Goal: Find specific page/section: Find specific page/section

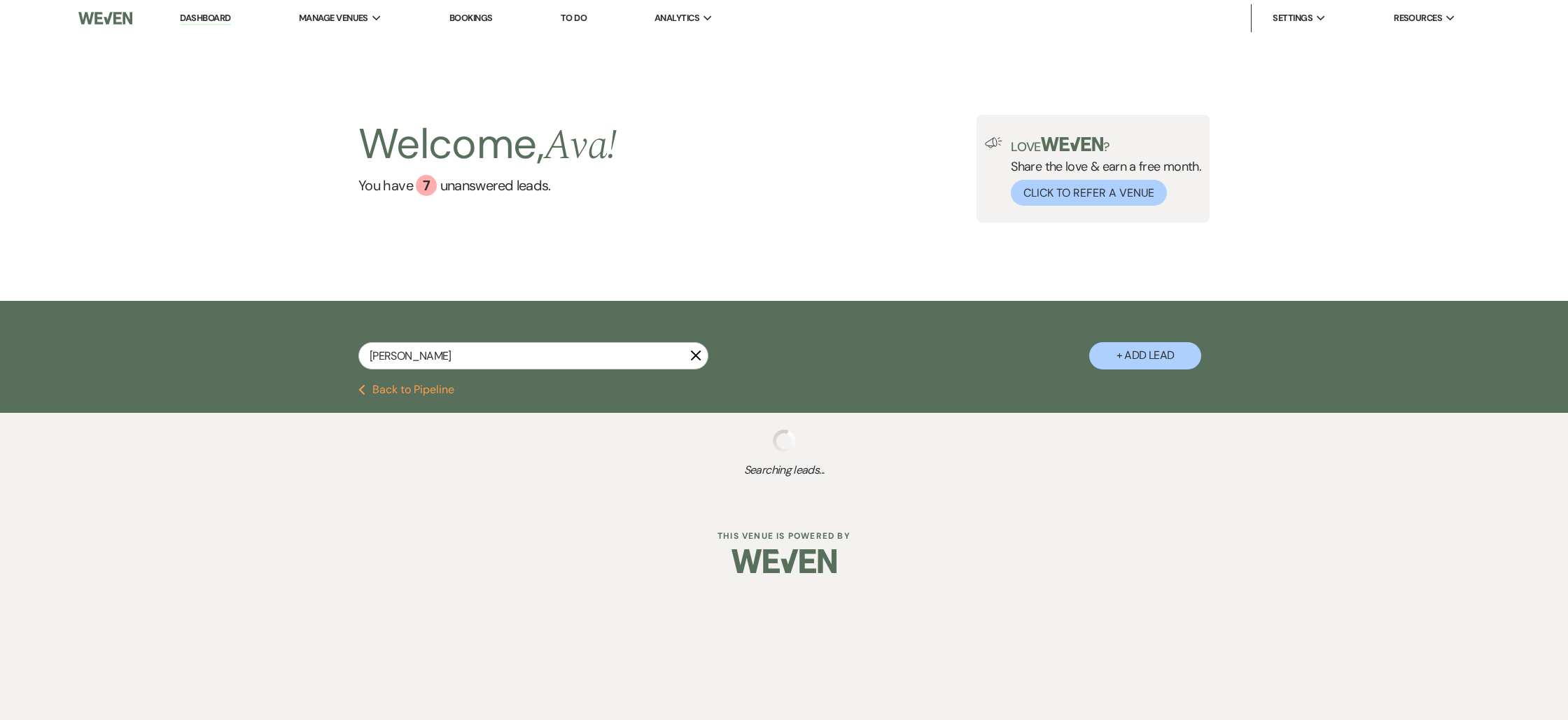
type input "[PERSON_NAME]"
select select "8"
select select "4"
select select "8"
select select "4"
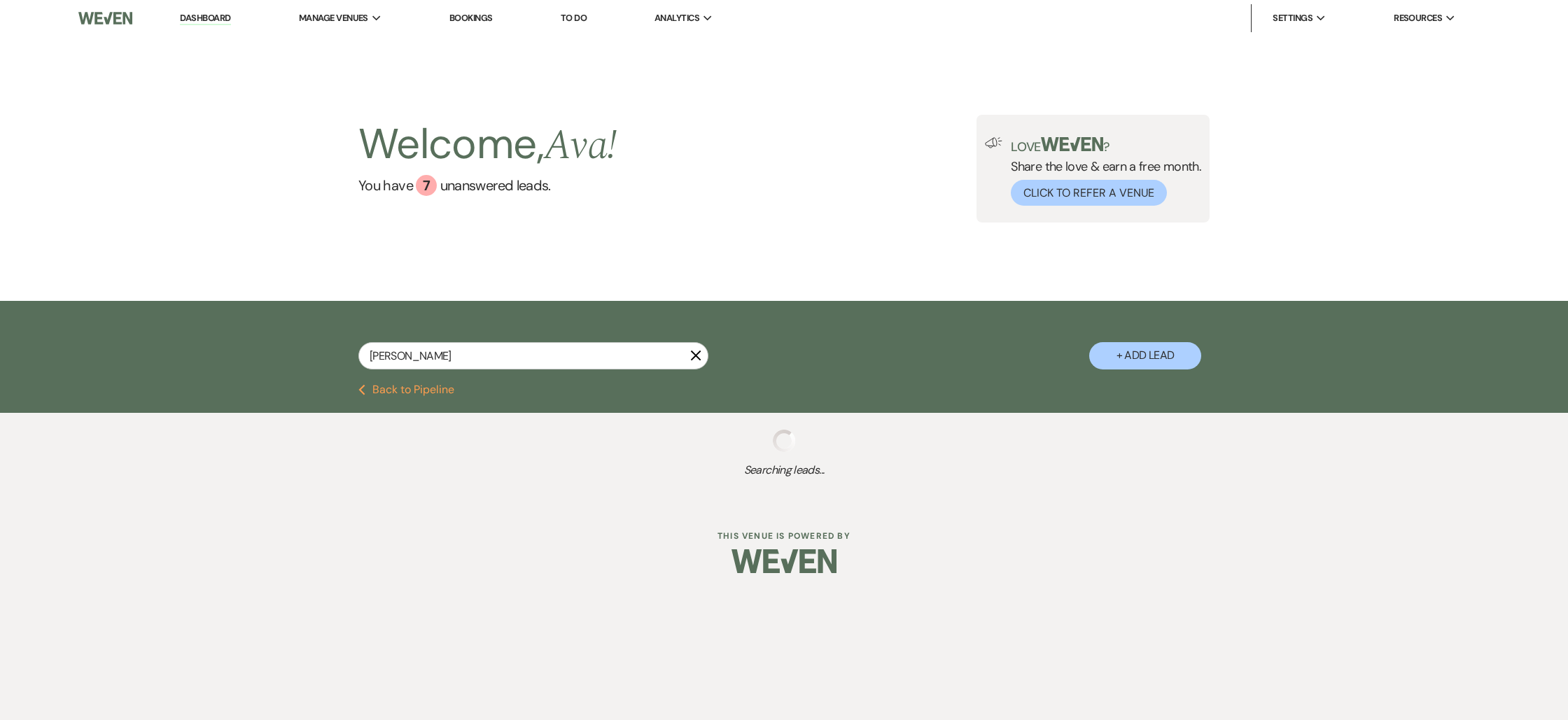
select select "8"
select select "4"
select select "8"
select select "4"
select select "8"
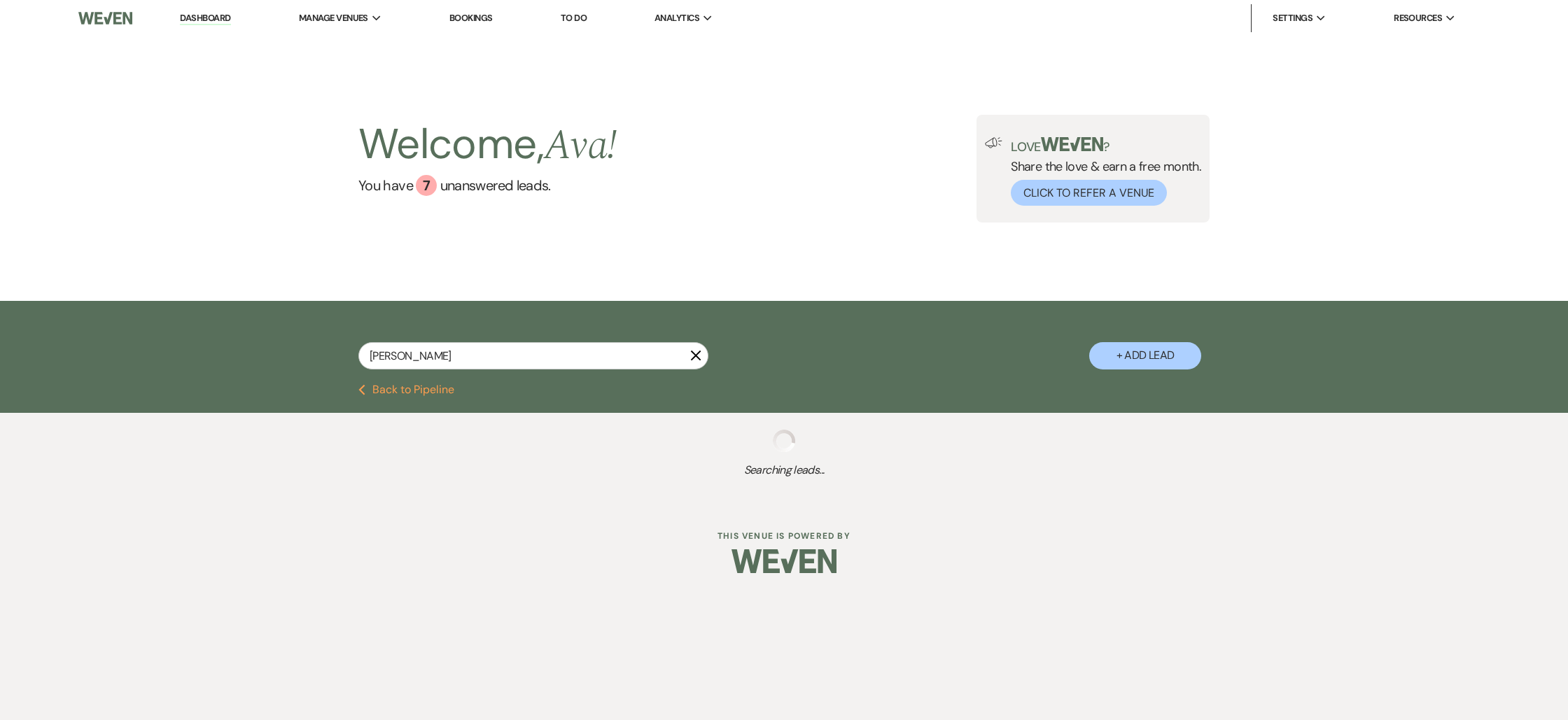
select select "4"
select select "8"
select select "4"
select select "8"
select select "4"
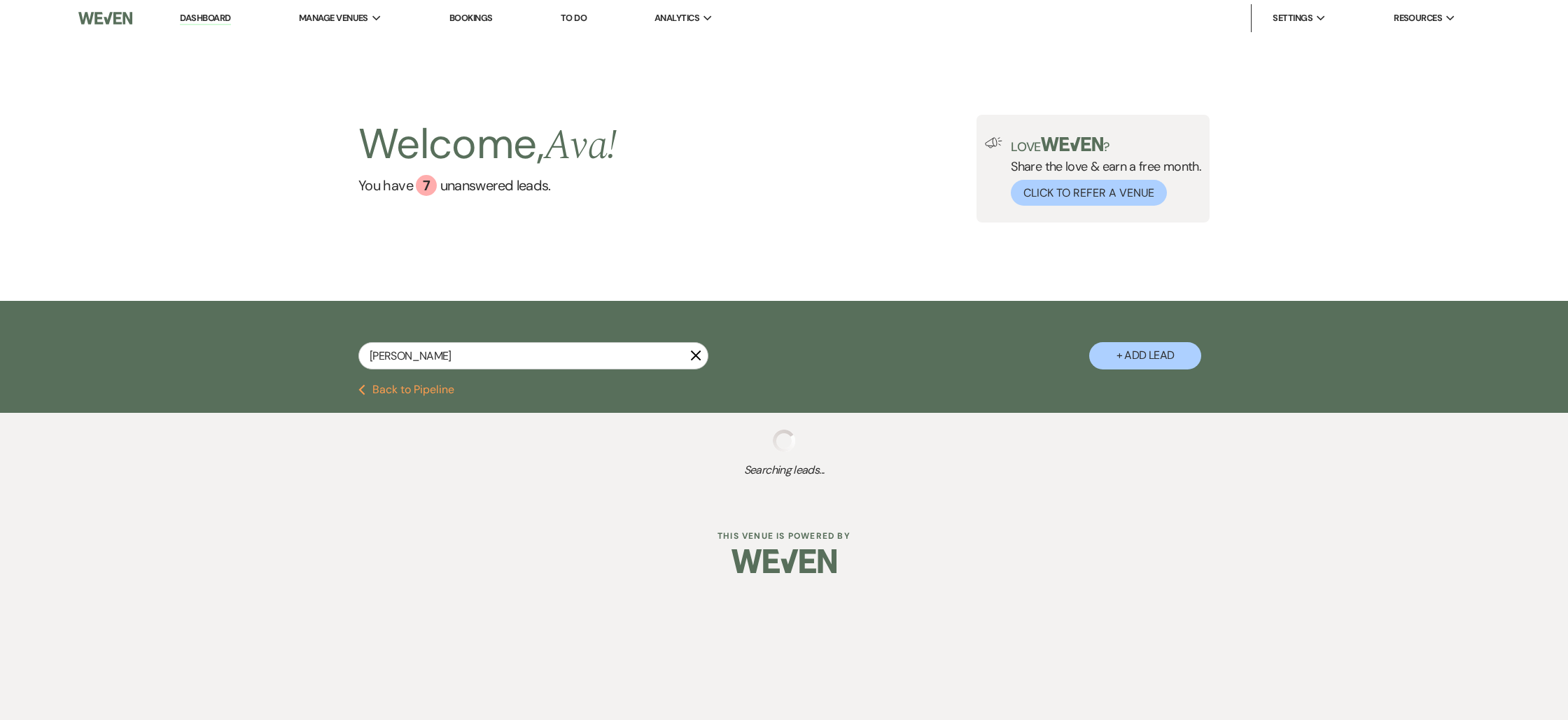
select select "8"
select select "4"
select select "8"
select select "4"
select select "8"
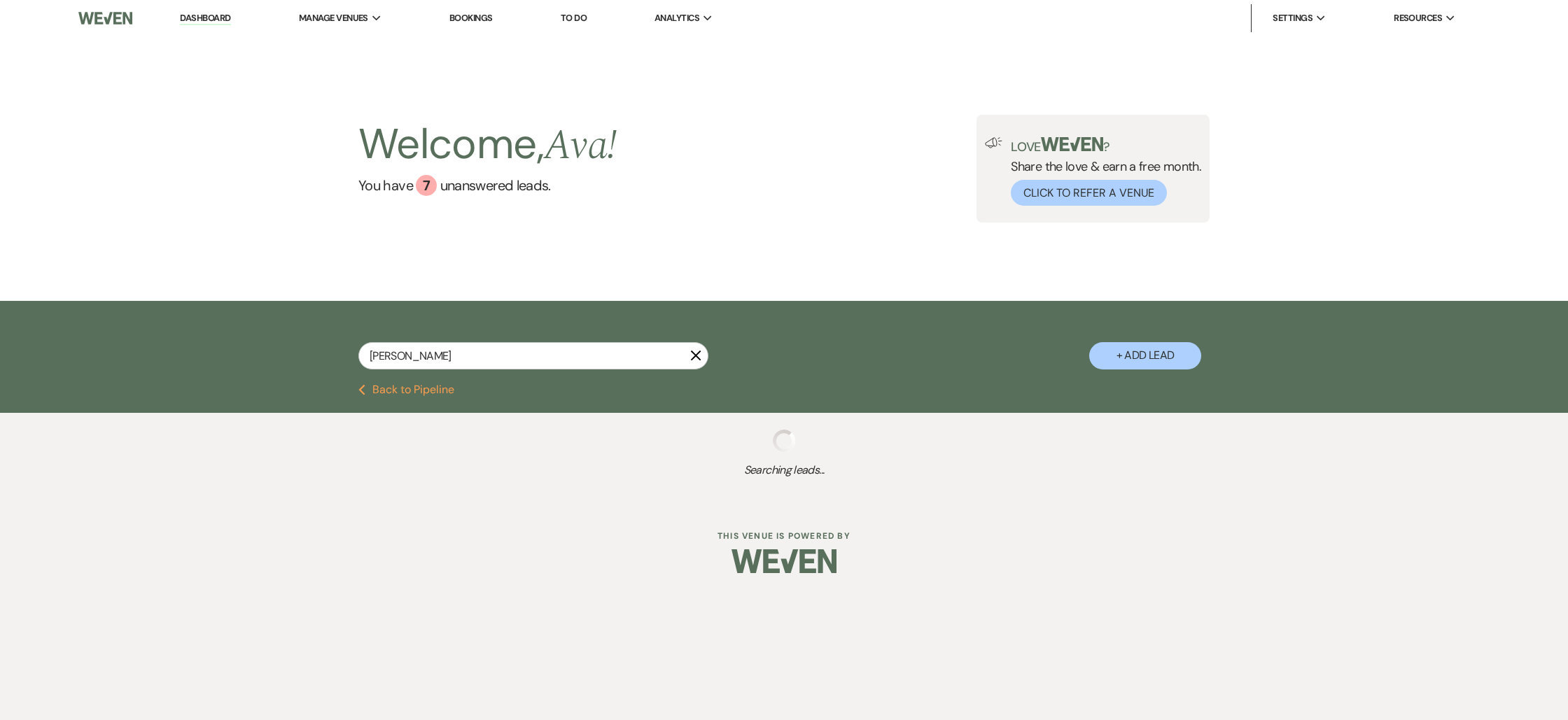
select select "4"
select select "8"
select select "4"
select select "8"
select select "4"
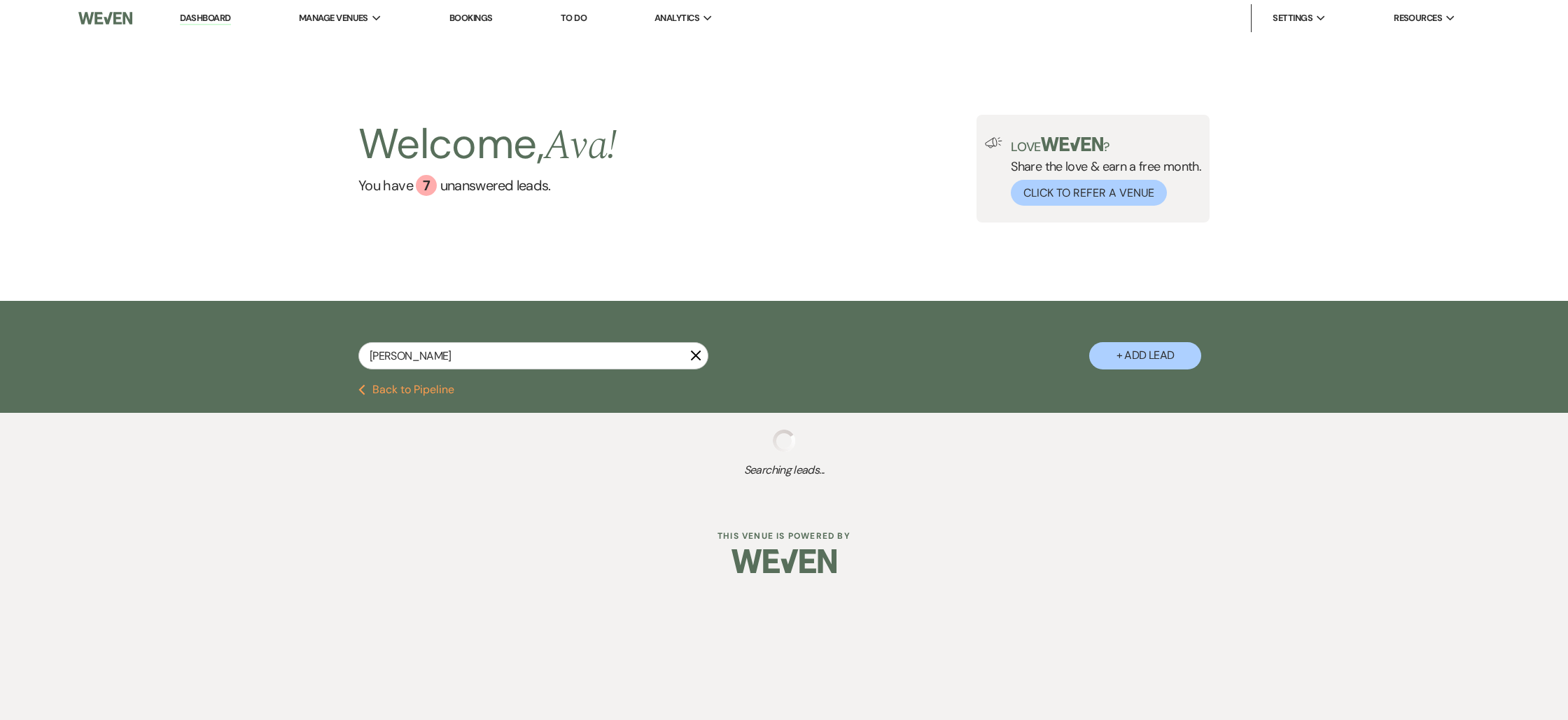
select select "8"
select select "4"
select select "8"
select select "4"
select select "8"
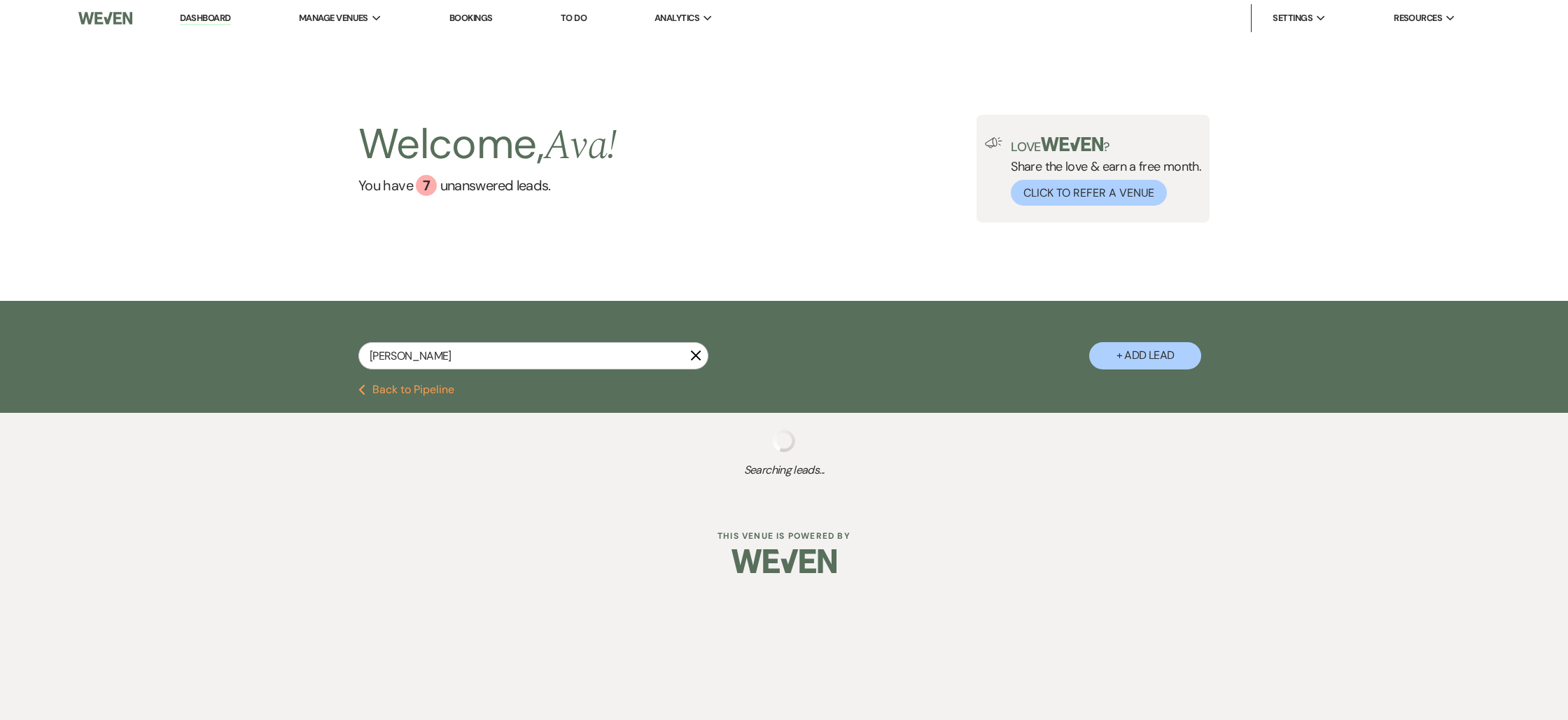
select select "4"
select select "8"
select select "4"
select select "8"
select select "4"
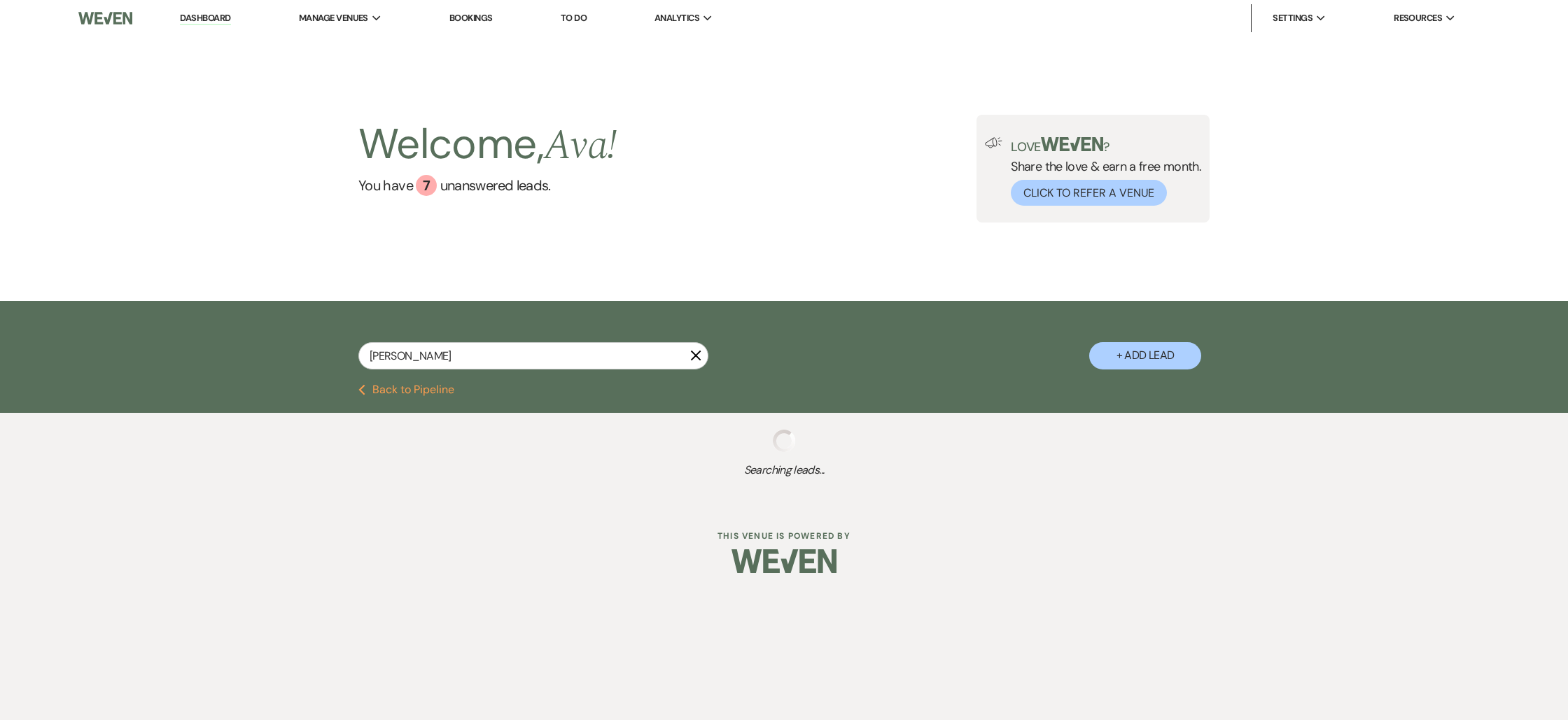
select select "8"
select select "4"
select select "8"
select select "4"
select select "8"
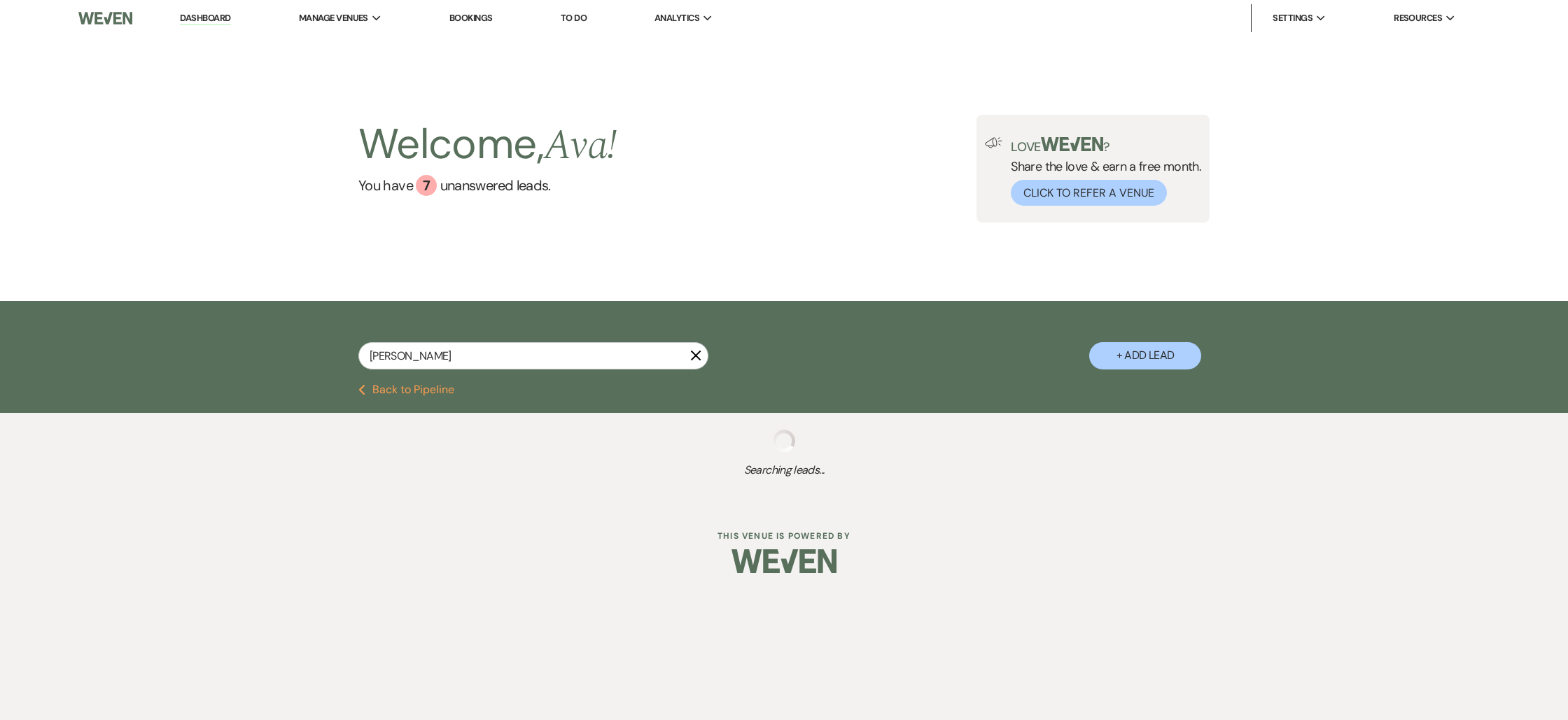
select select "4"
select select "8"
select select "4"
select select "8"
select select "4"
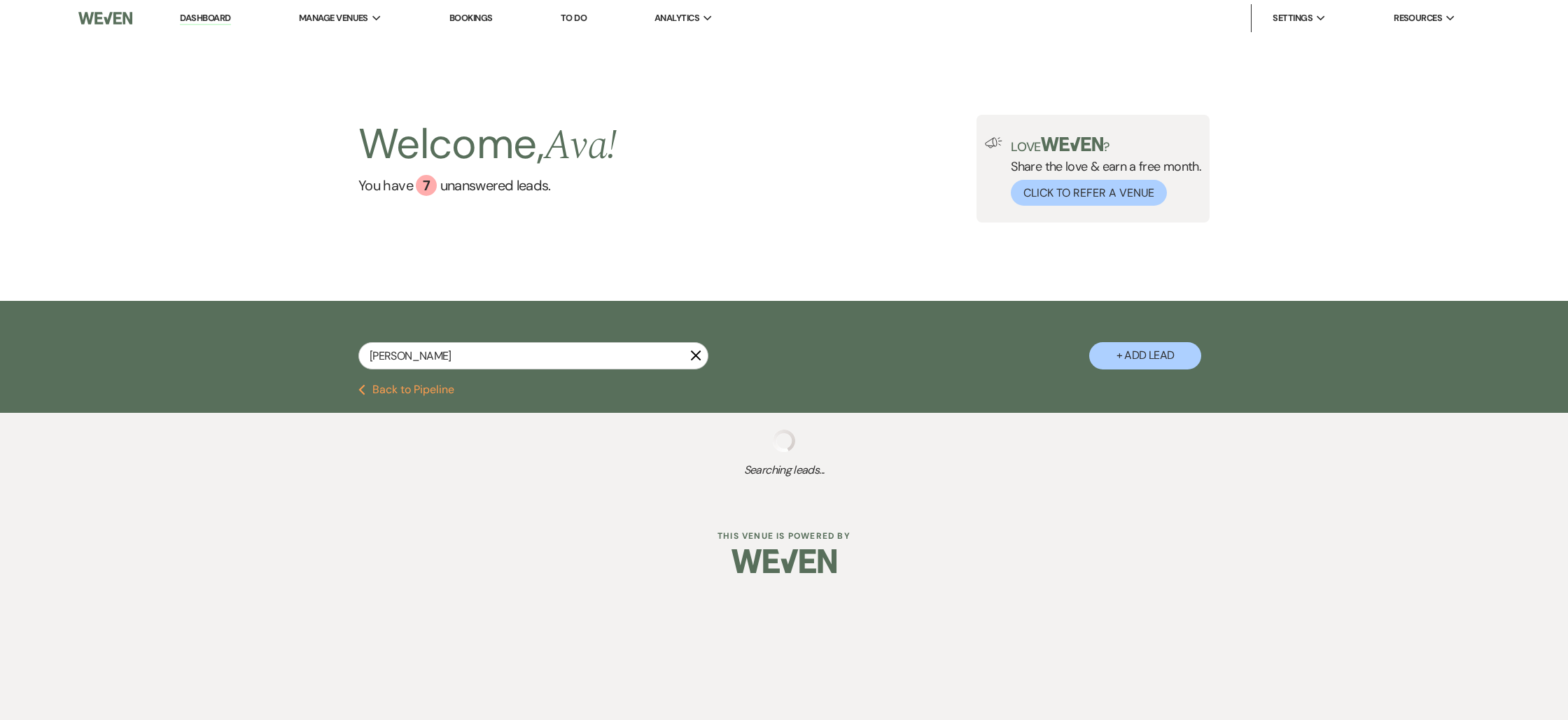
select select "8"
select select "4"
select select "8"
select select "4"
select select "8"
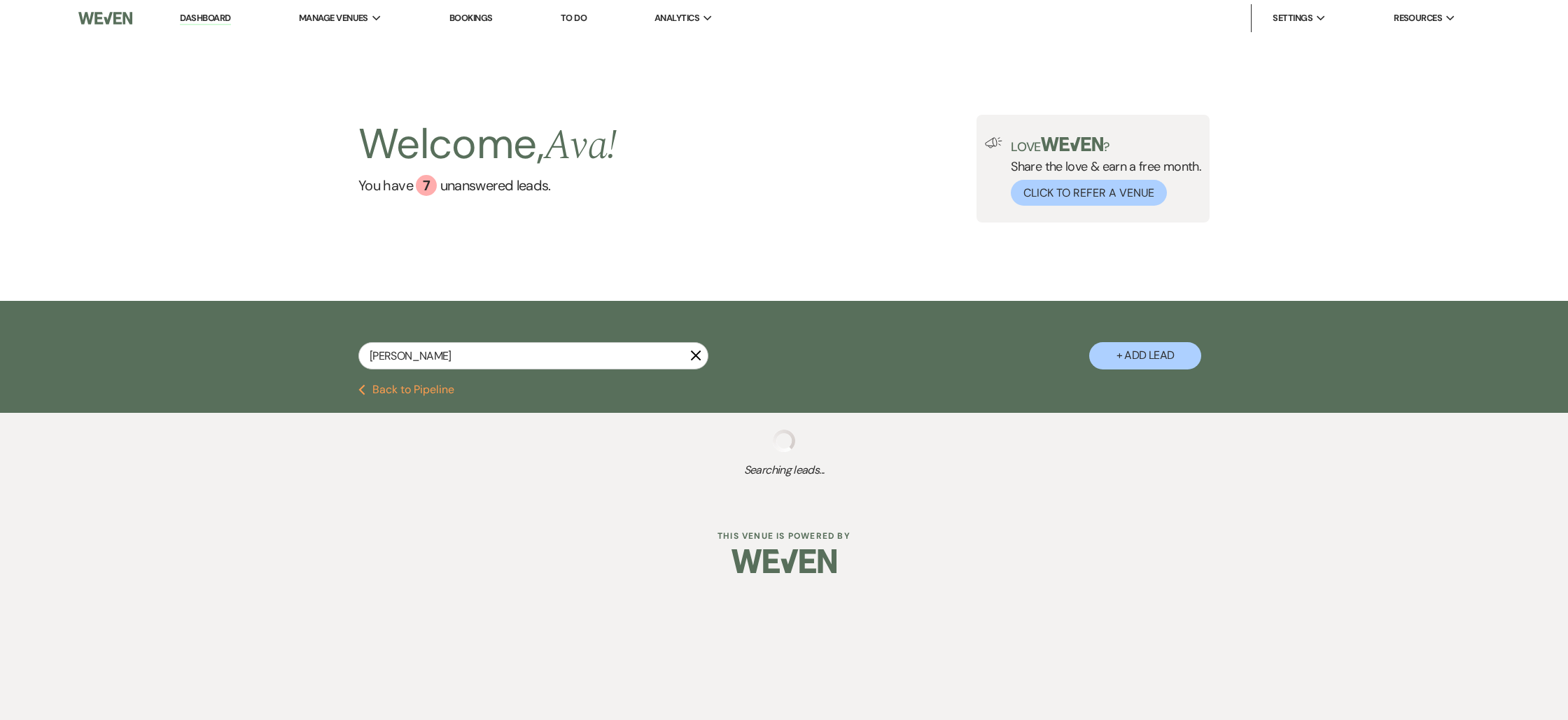
select select "4"
select select "8"
select select "4"
select select "8"
select select "4"
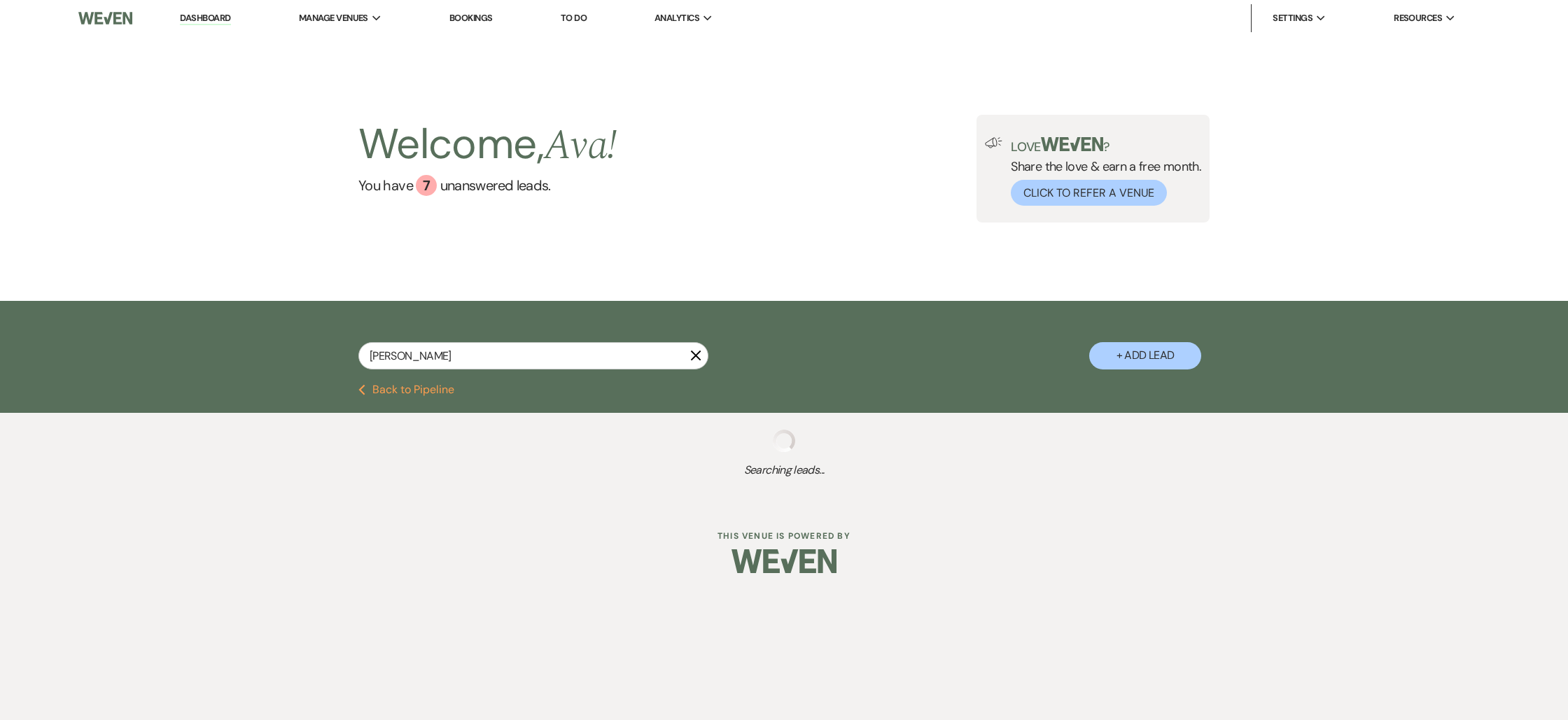
select select "8"
select select "5"
select select "8"
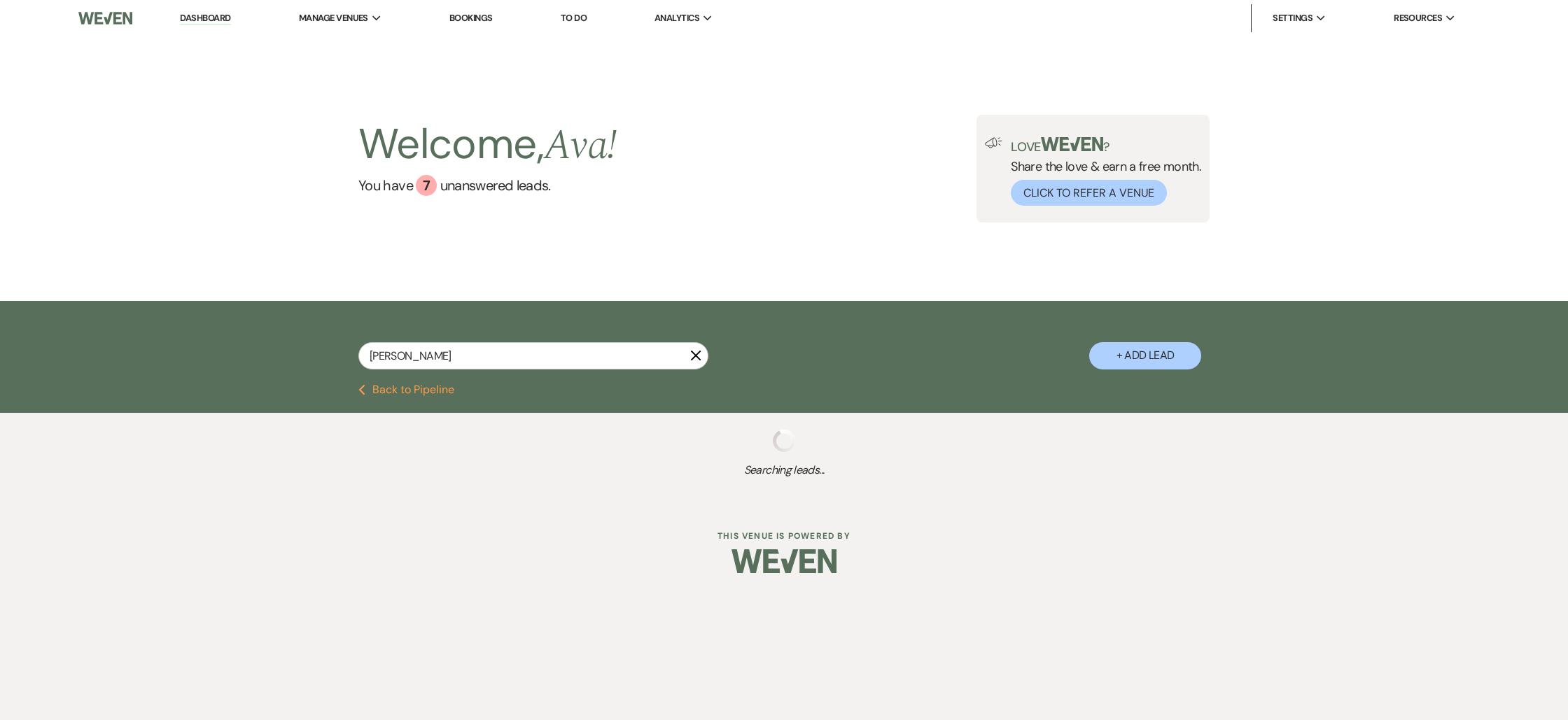
select select "4"
select select "5"
select select "8"
select select "4"
select select "8"
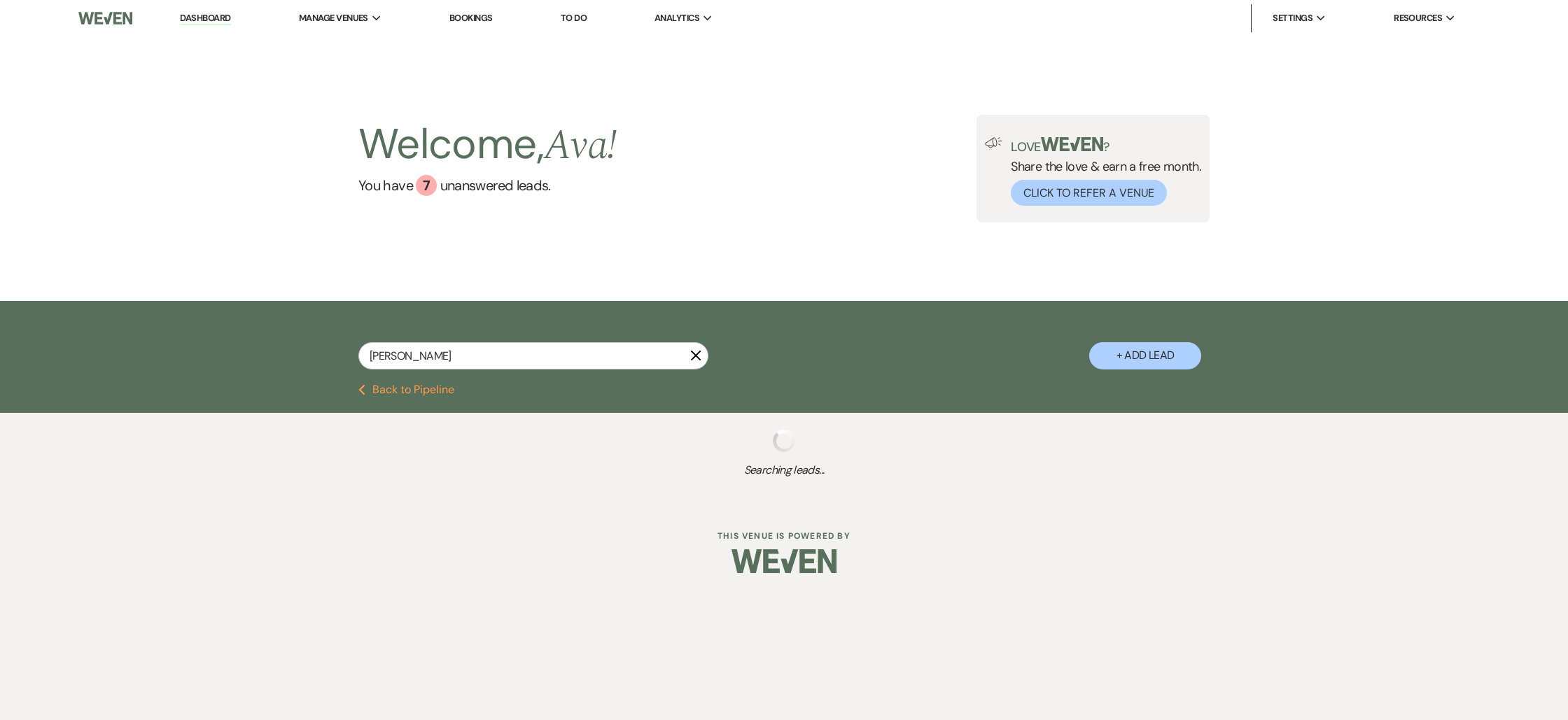
select select "5"
select select "8"
select select "5"
select select "8"
select select "5"
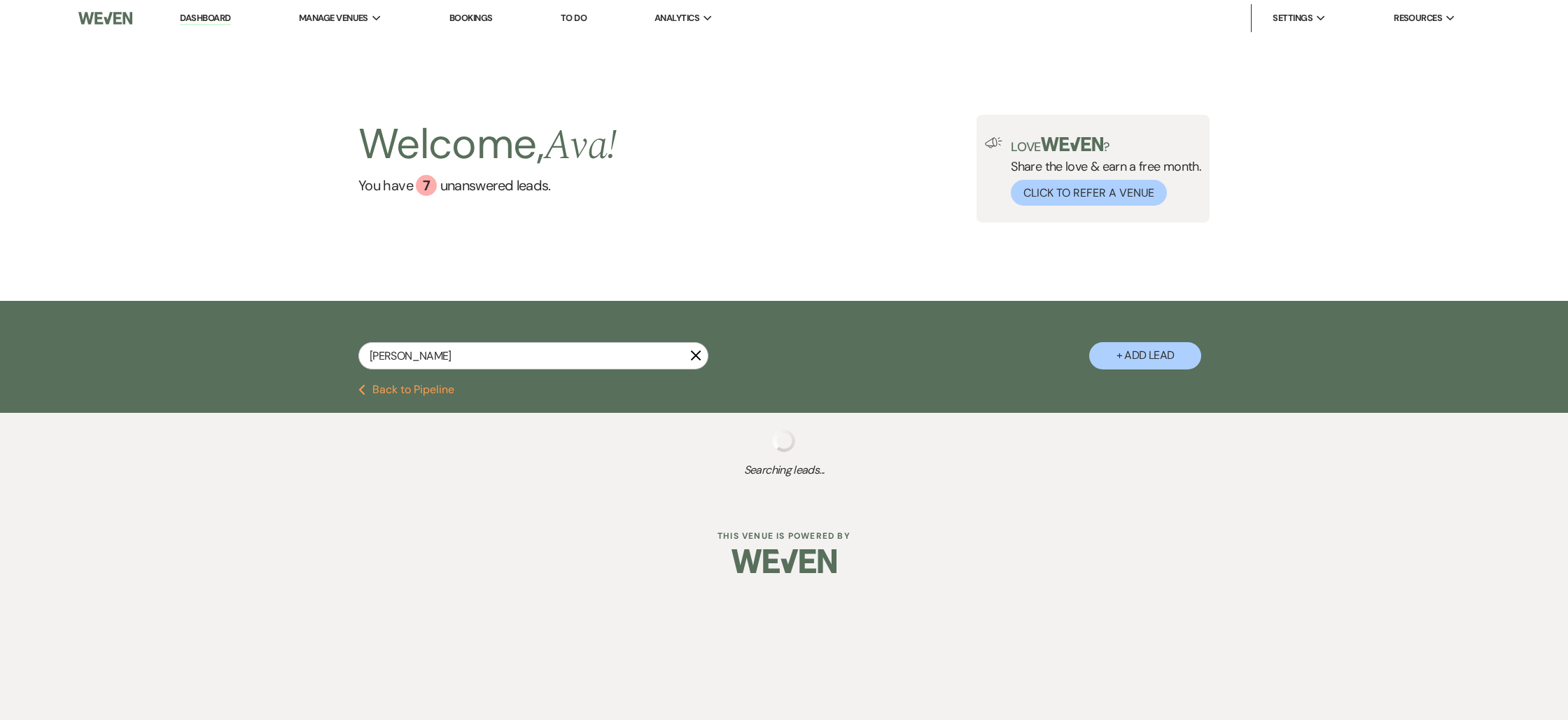
select select "8"
select select "5"
select select "8"
select select "7"
select select "8"
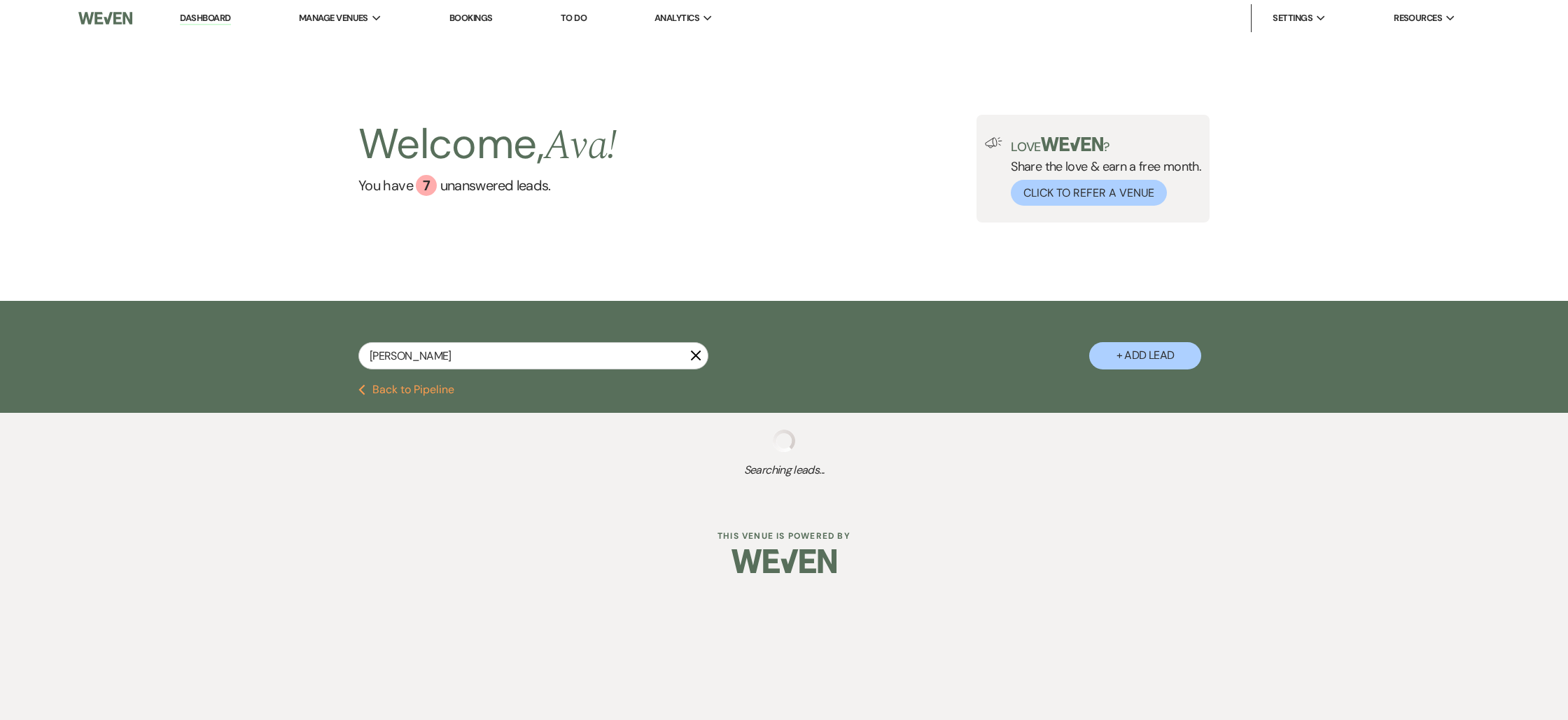
select select "8"
select select "2"
select select "8"
select select "11"
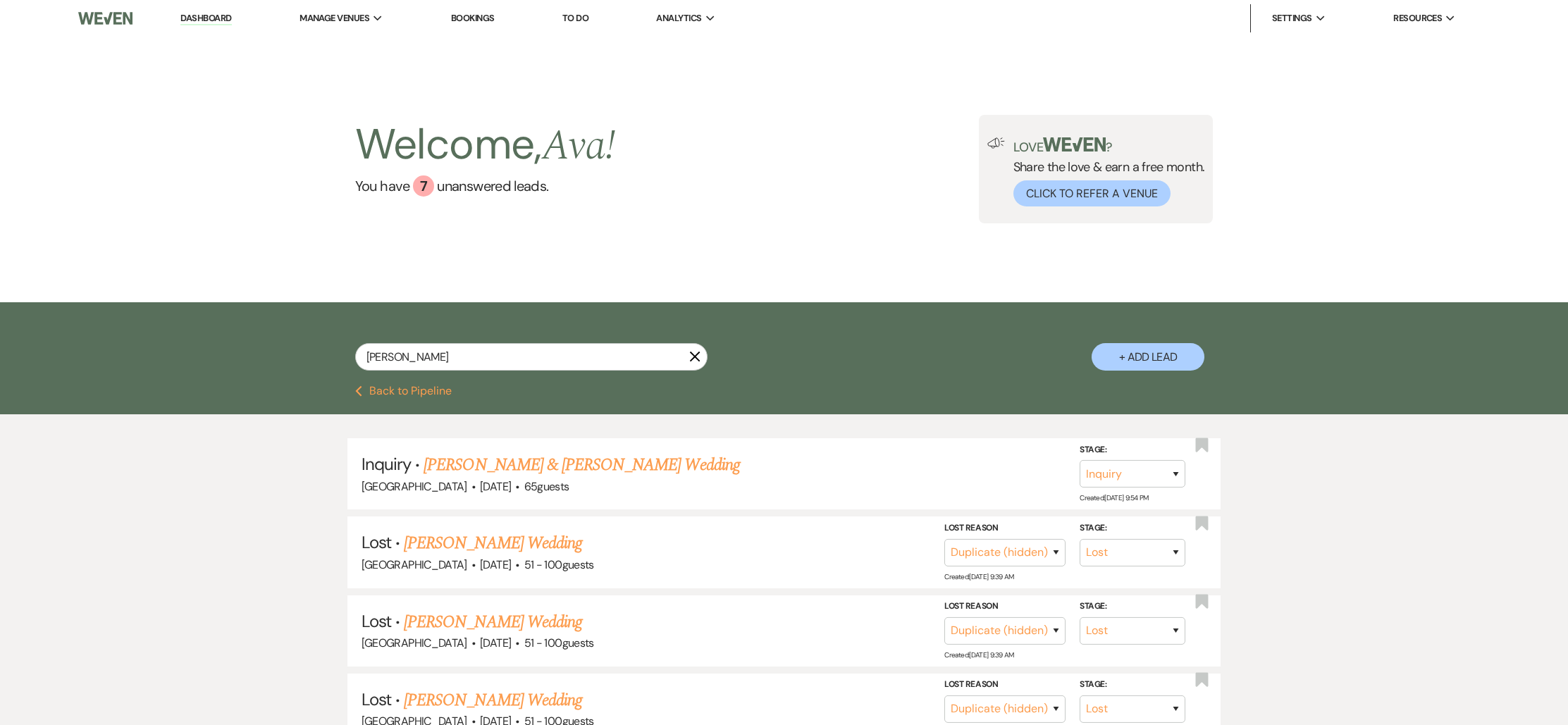
type input "[PERSON_NAME]"
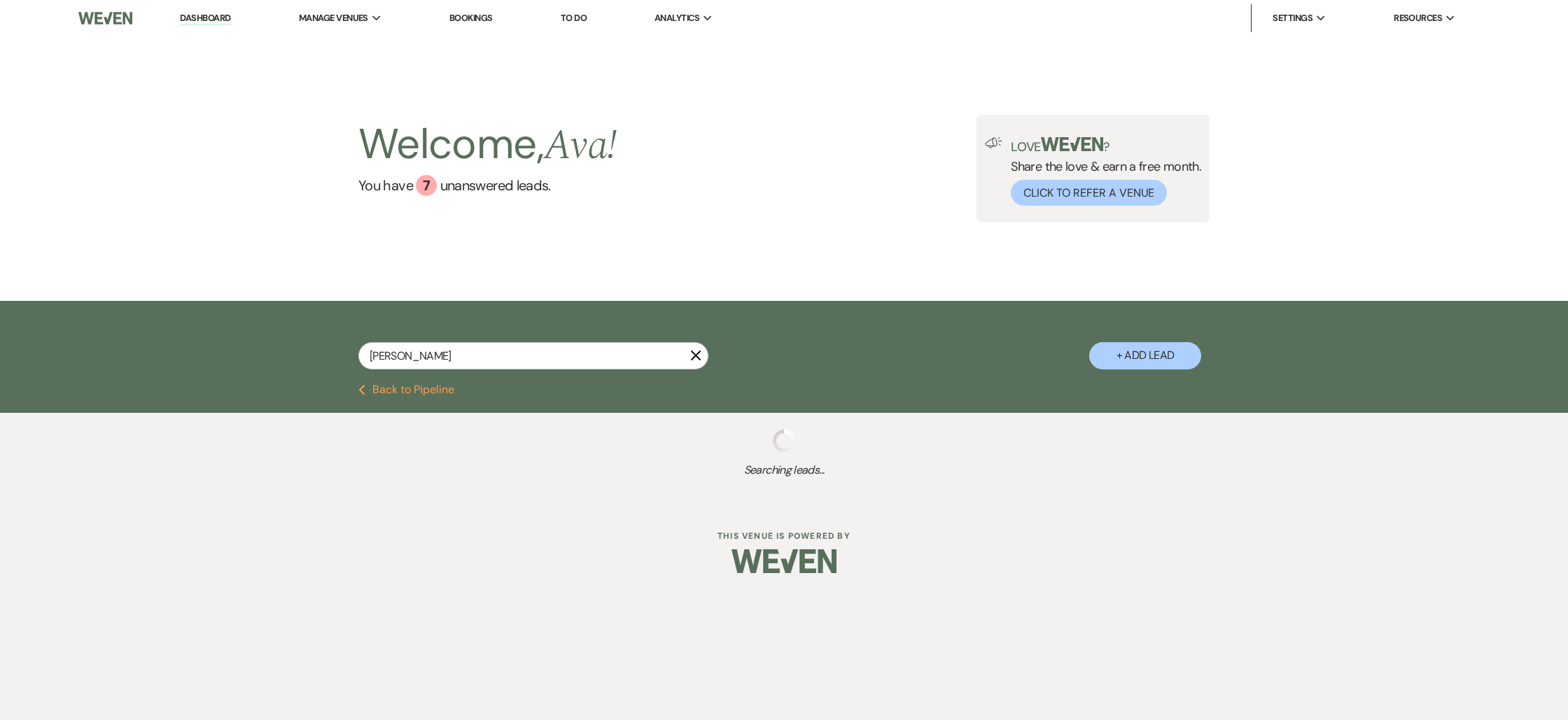
select select "8"
select select "4"
select select "8"
select select "4"
select select "8"
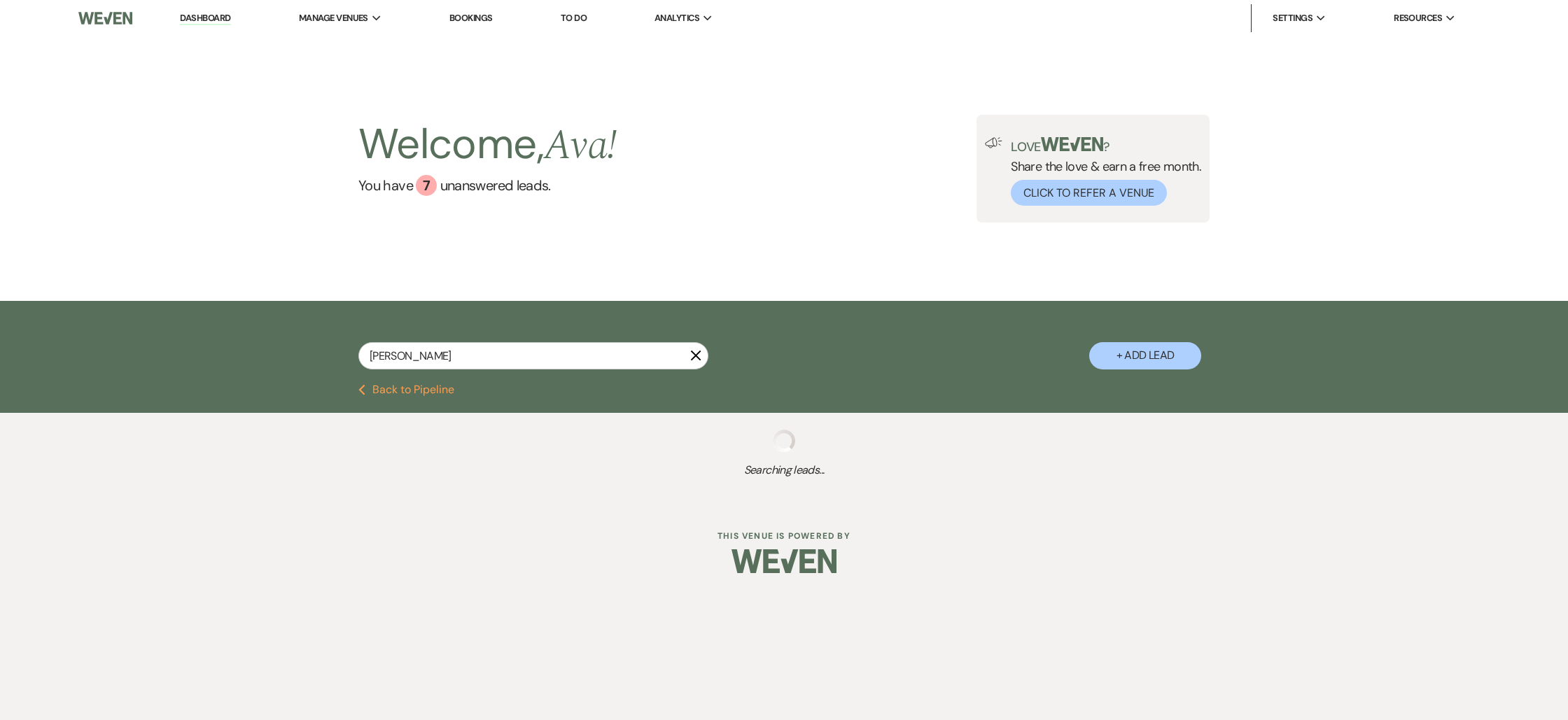
select select "4"
select select "8"
select select "4"
select select "8"
select select "4"
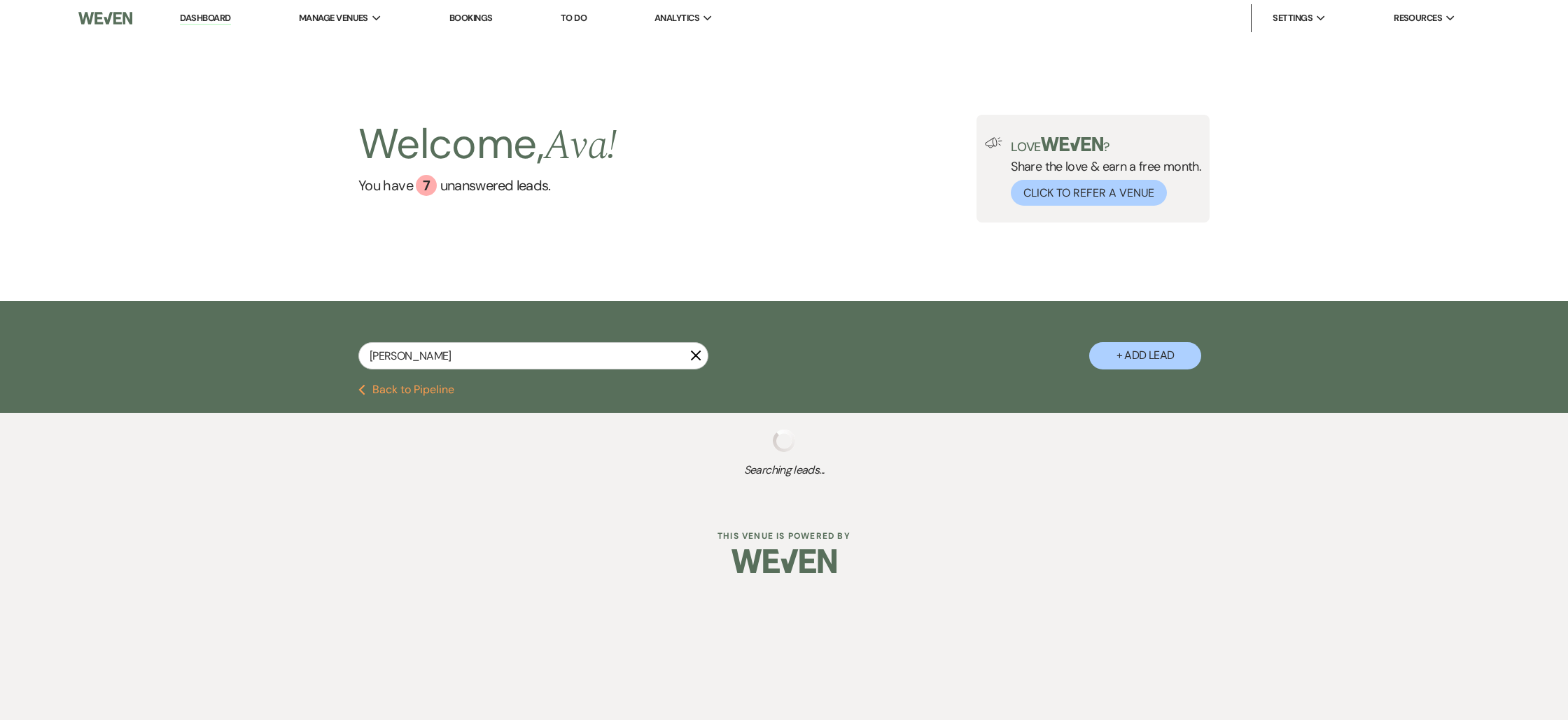
select select "8"
select select "4"
select select "8"
select select "4"
select select "8"
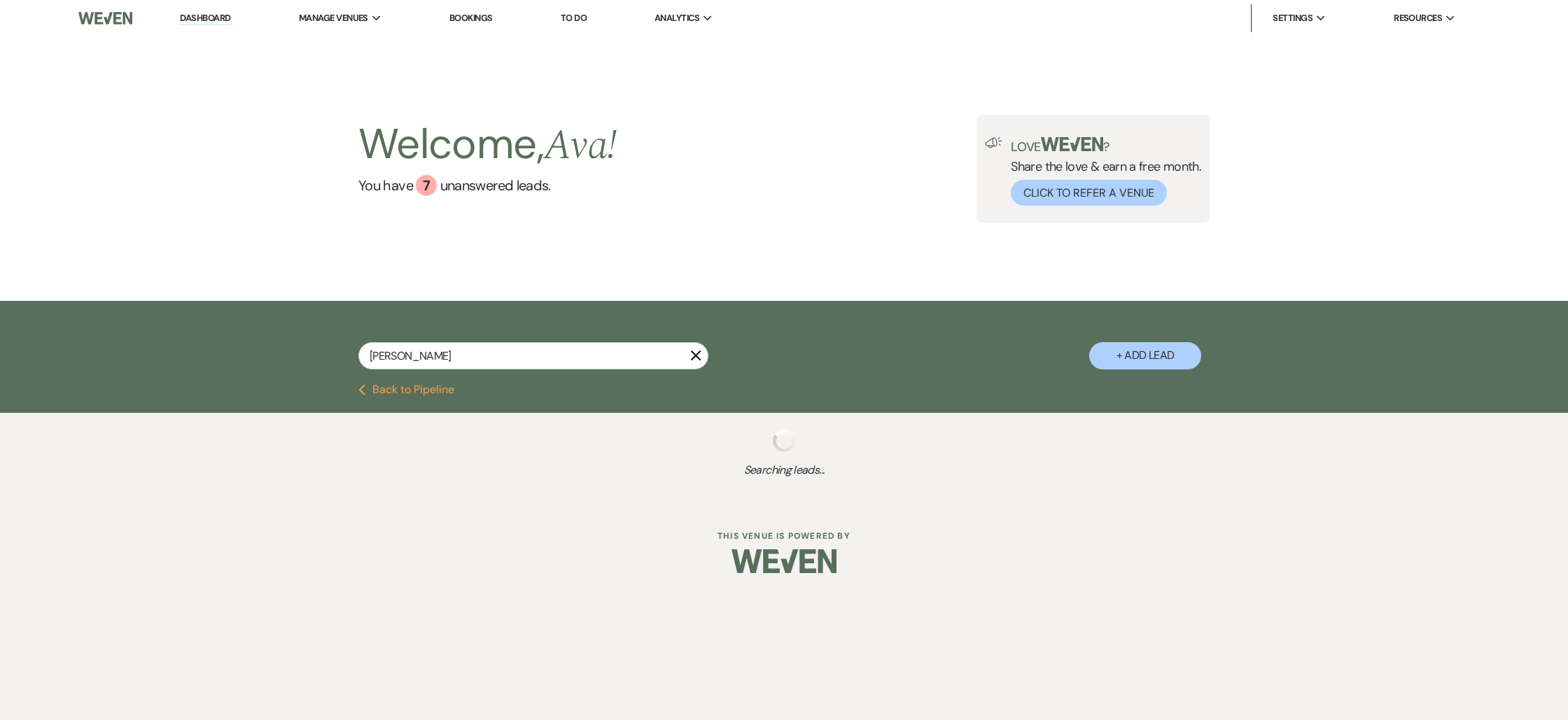
select select "4"
select select "8"
select select "4"
select select "8"
select select "4"
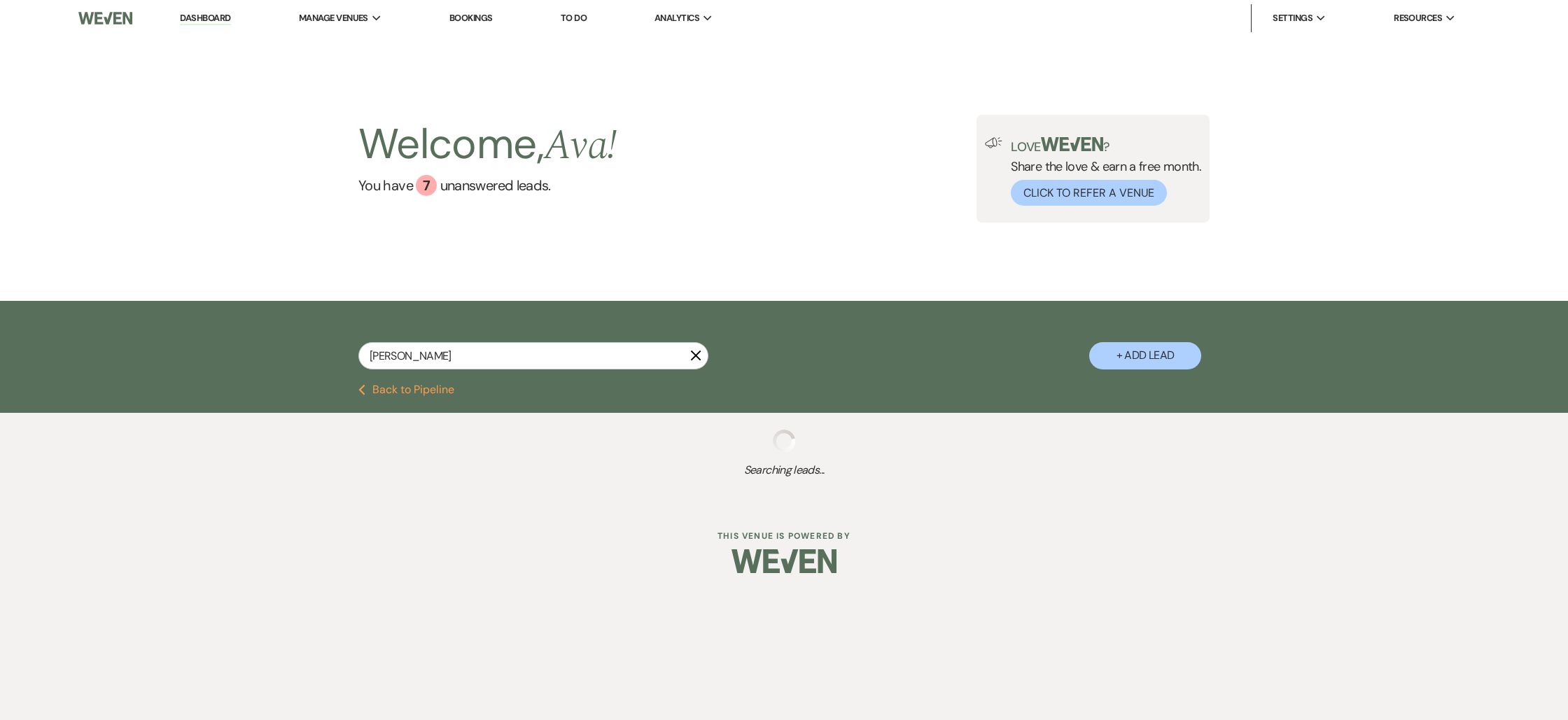
select select "8"
select select "4"
select select "8"
select select "4"
select select "8"
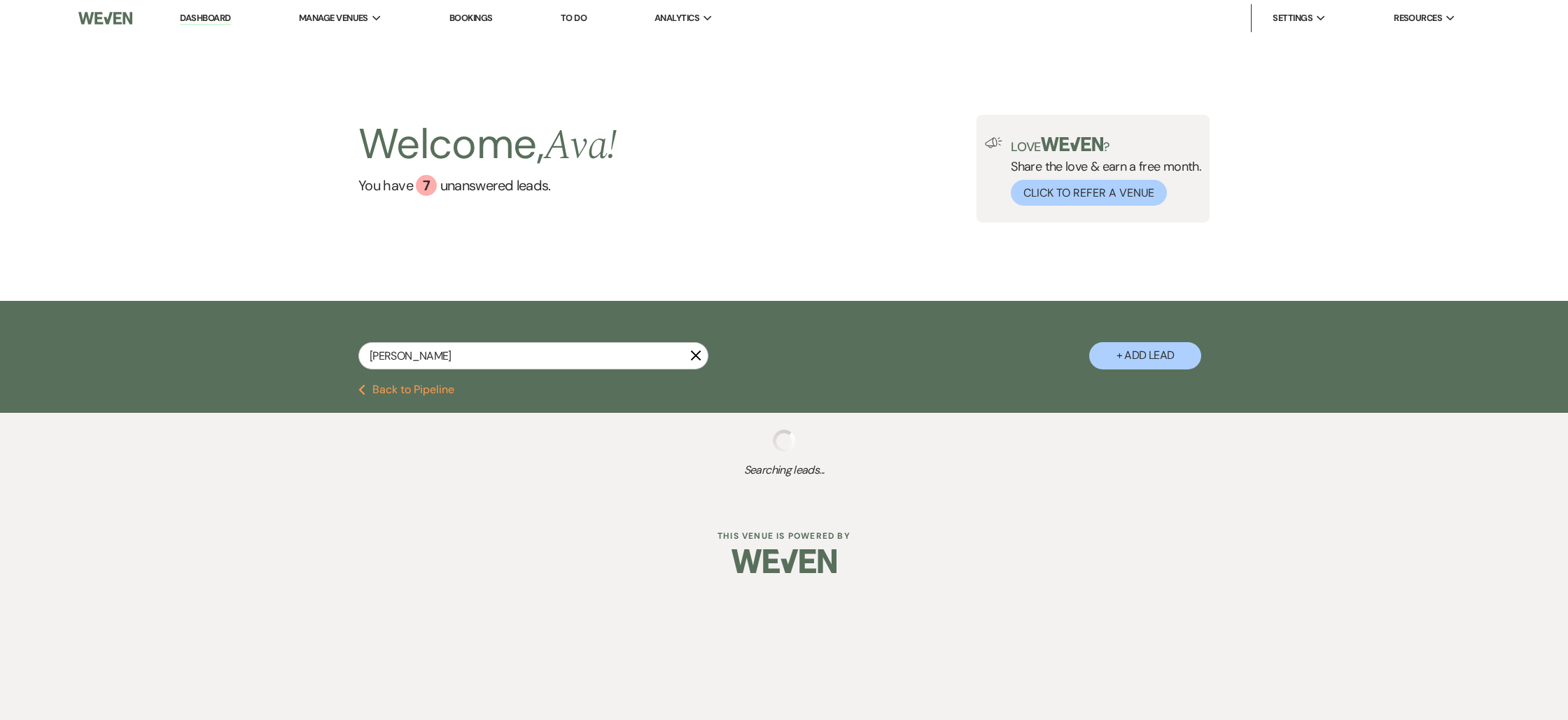
select select "4"
select select "8"
select select "4"
select select "8"
select select "4"
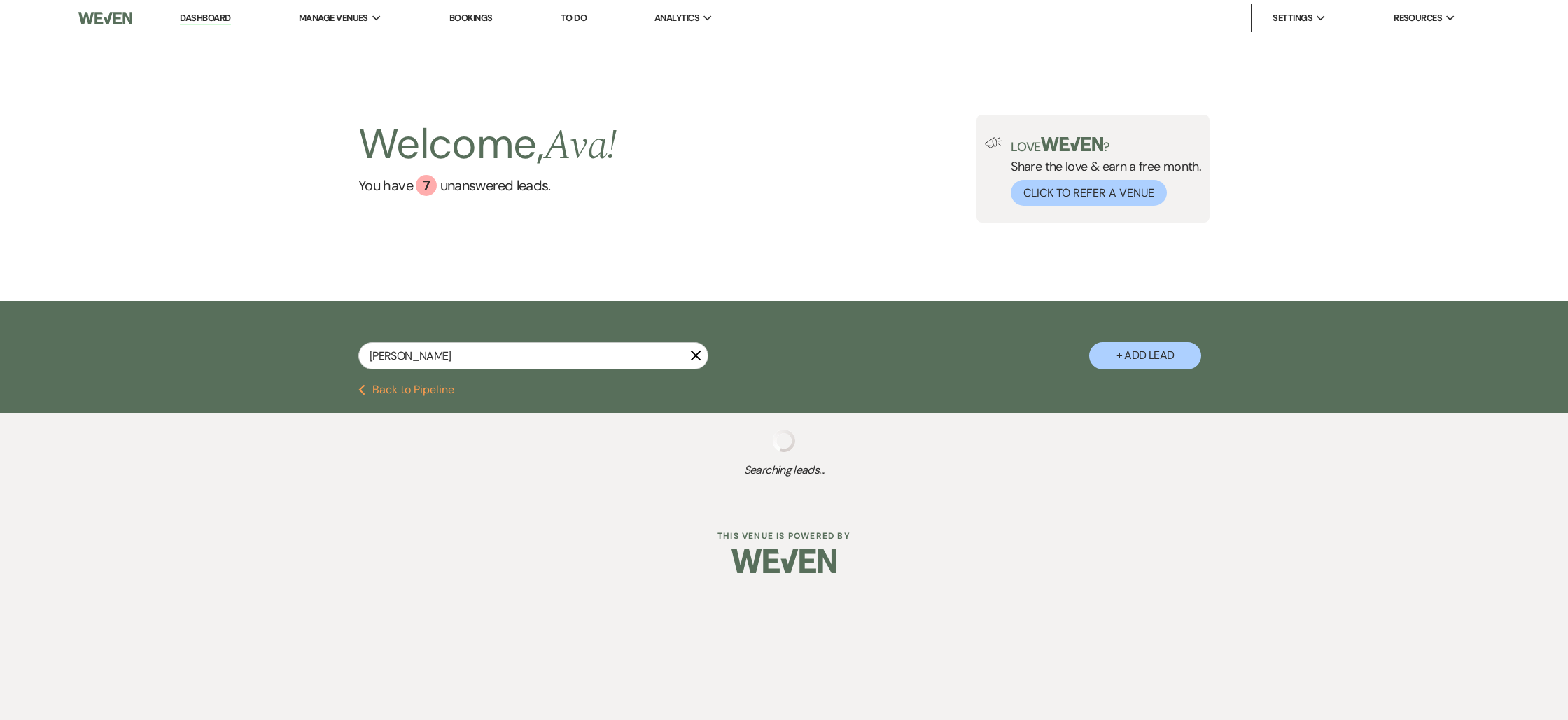
select select "8"
select select "4"
select select "8"
select select "4"
select select "8"
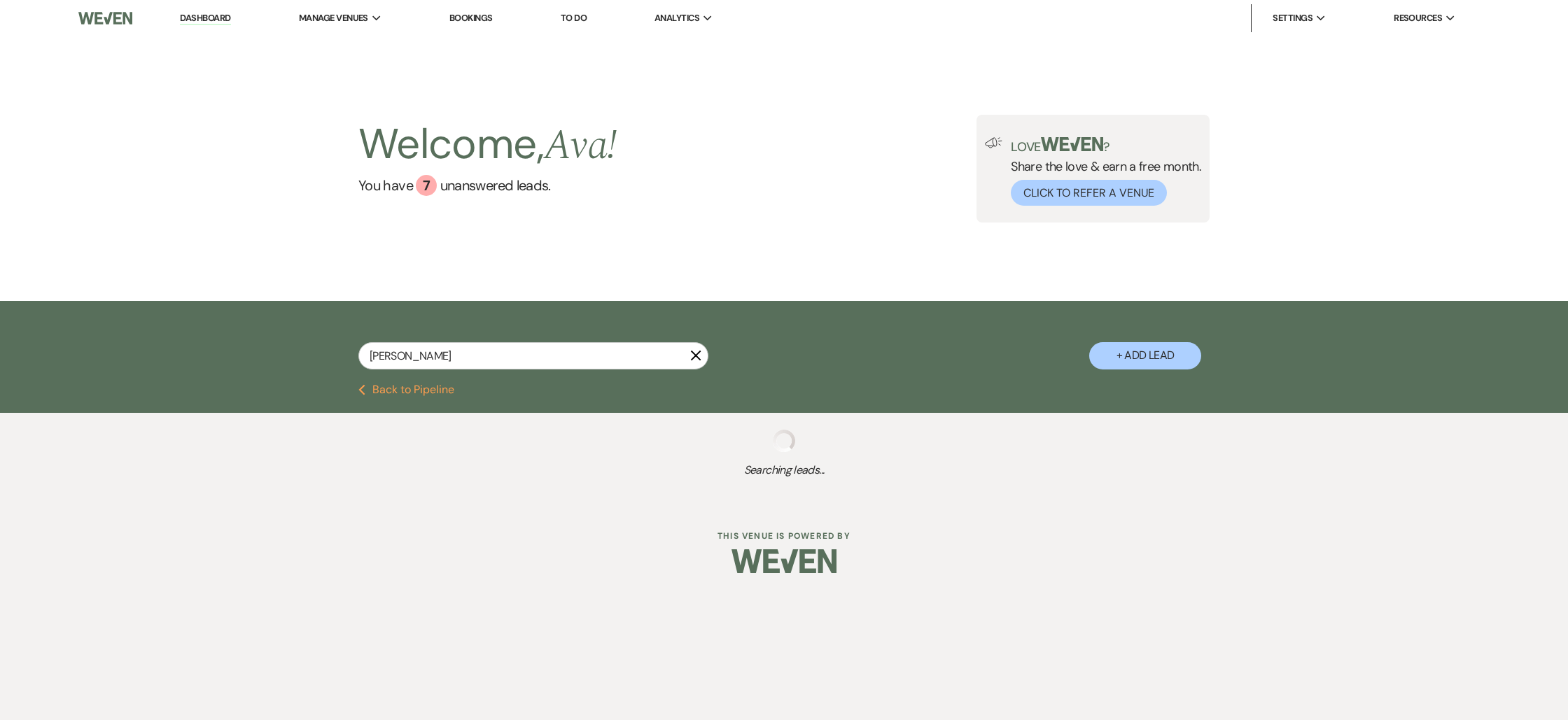
select select "4"
select select "8"
select select "4"
select select "8"
select select "4"
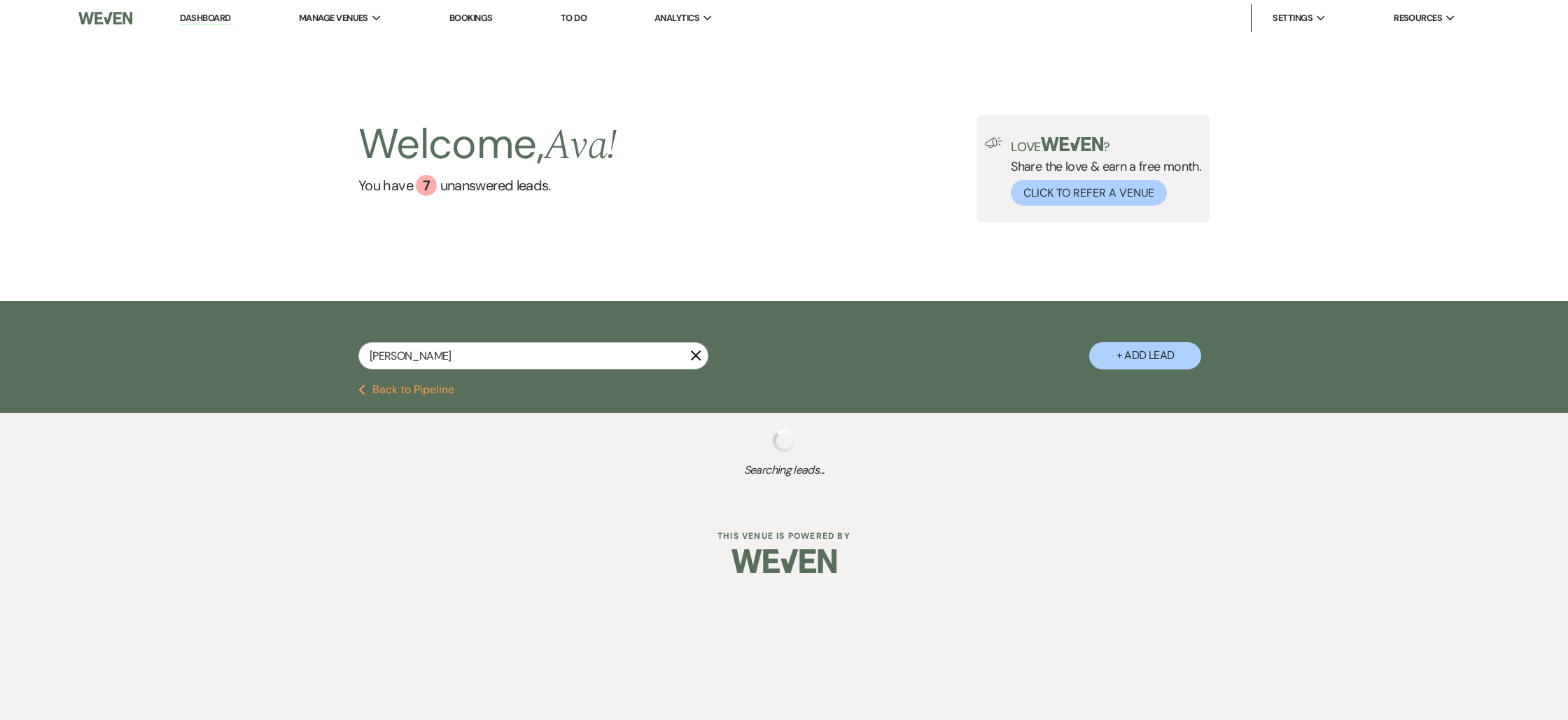
select select "8"
select select "4"
select select "8"
select select "4"
select select "8"
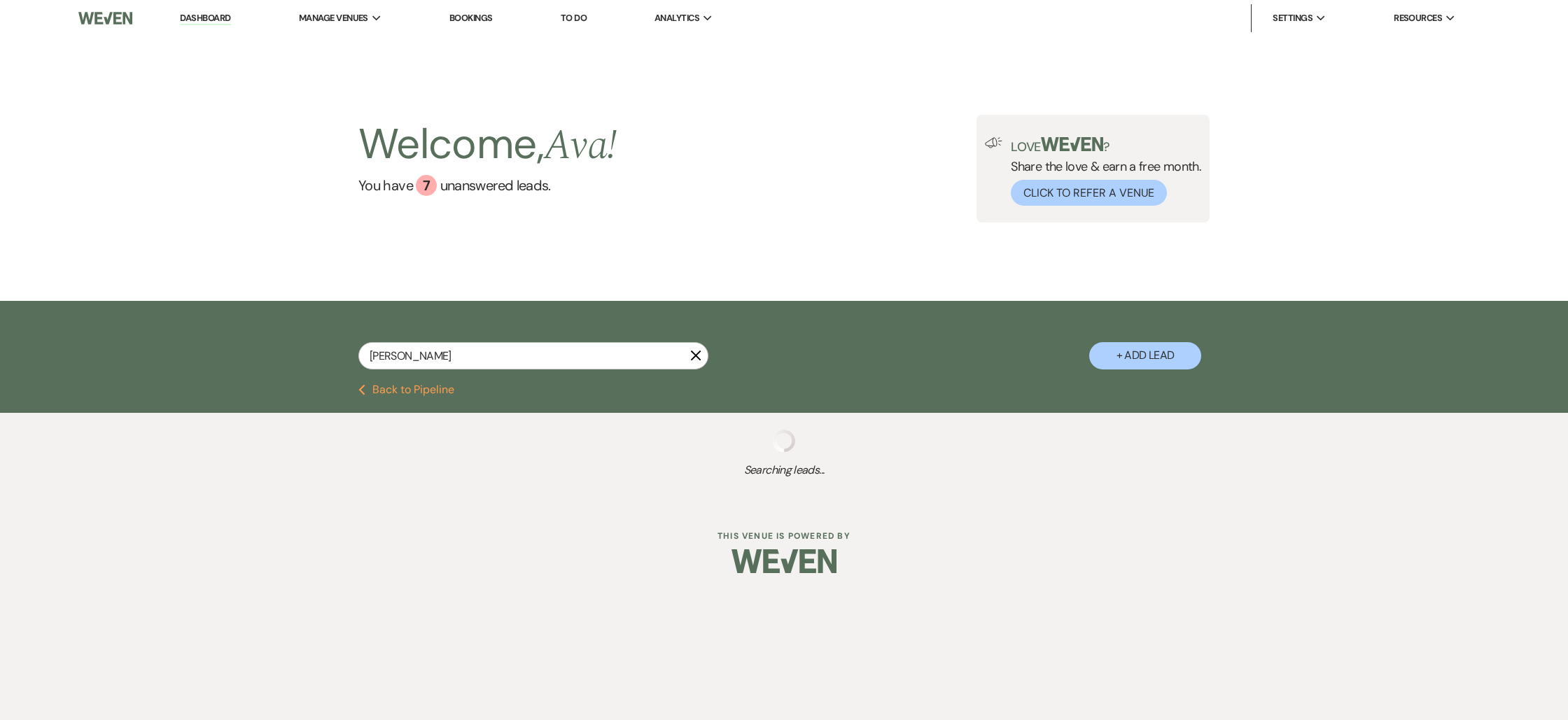
select select "4"
select select "8"
select select "4"
select select "8"
select select "4"
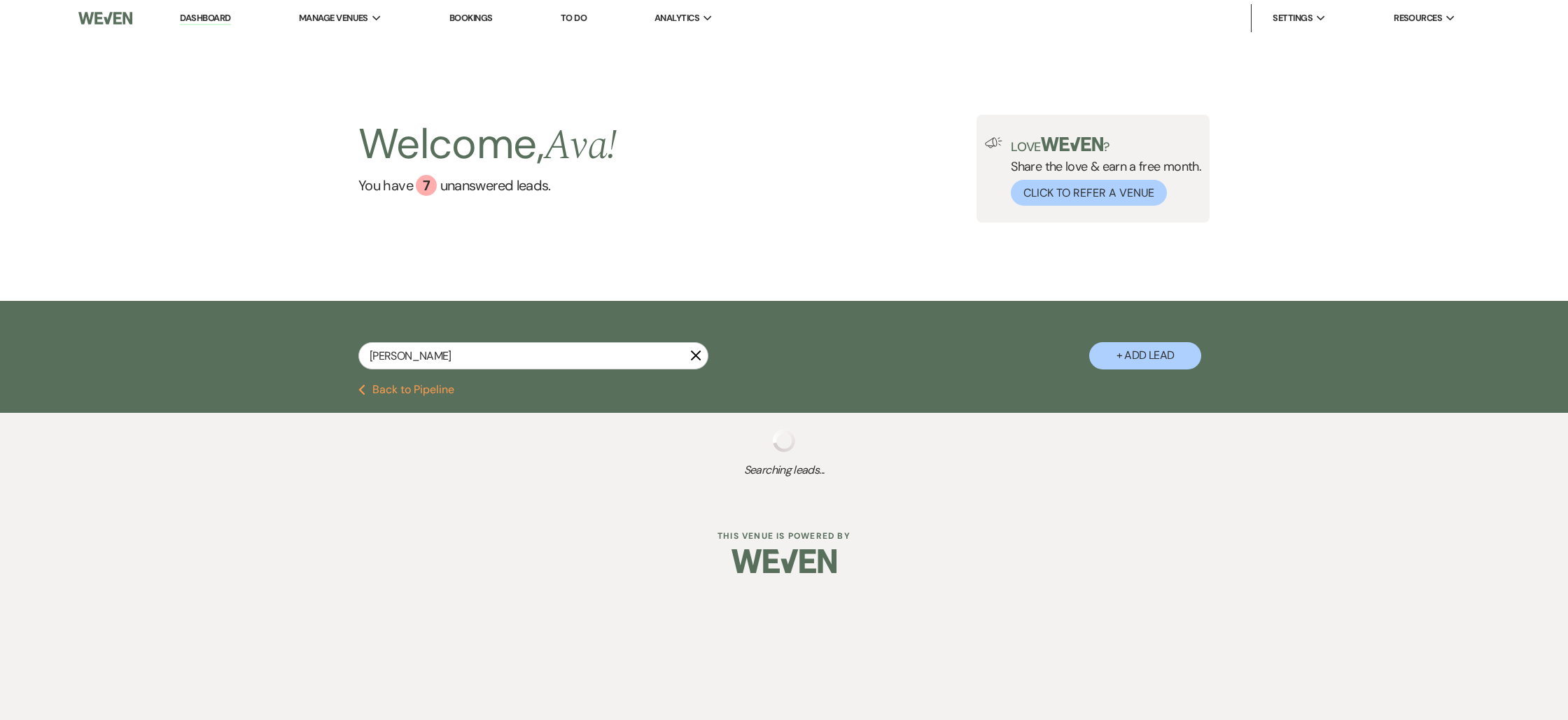
select select "8"
select select "4"
select select "8"
select select "4"
select select "8"
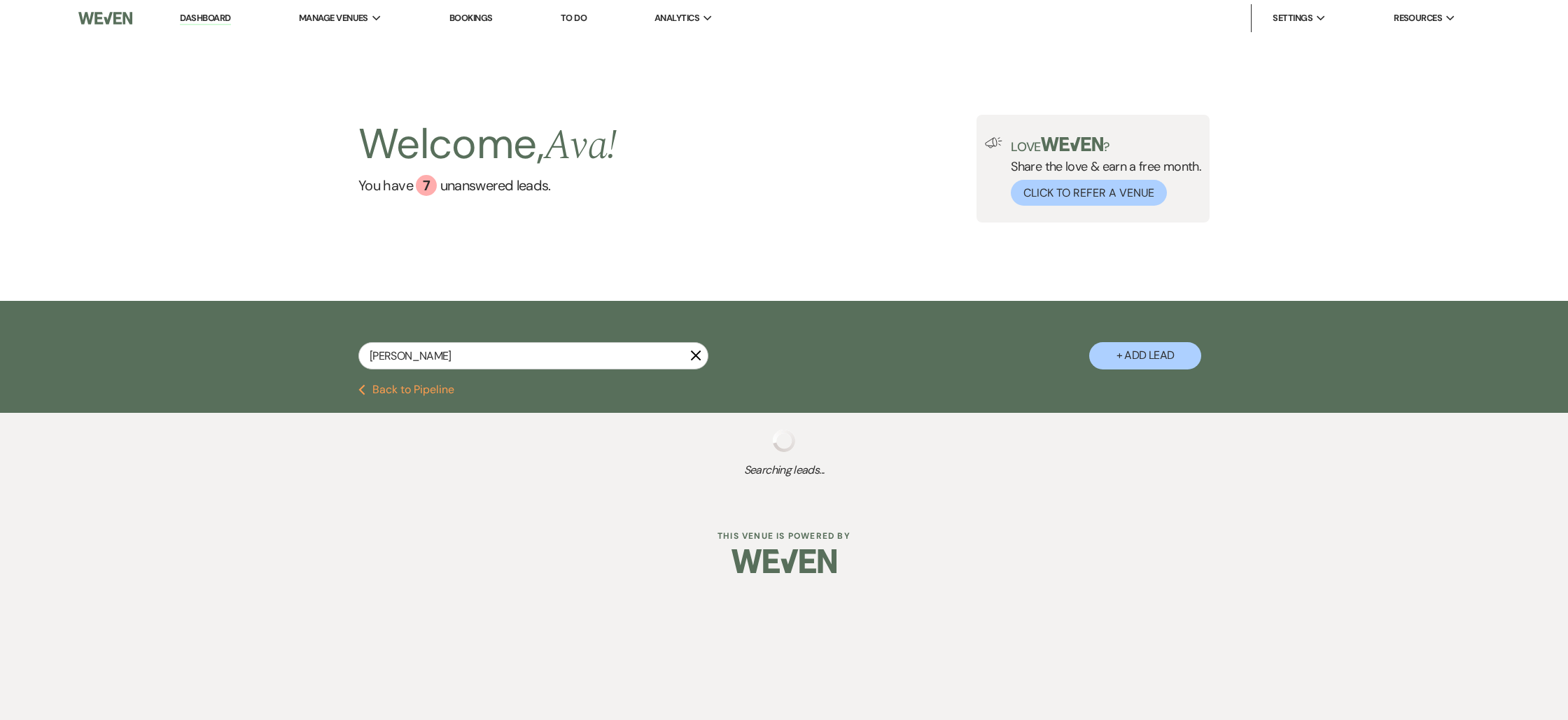
select select "8"
select select "5"
select select "8"
select select "4"
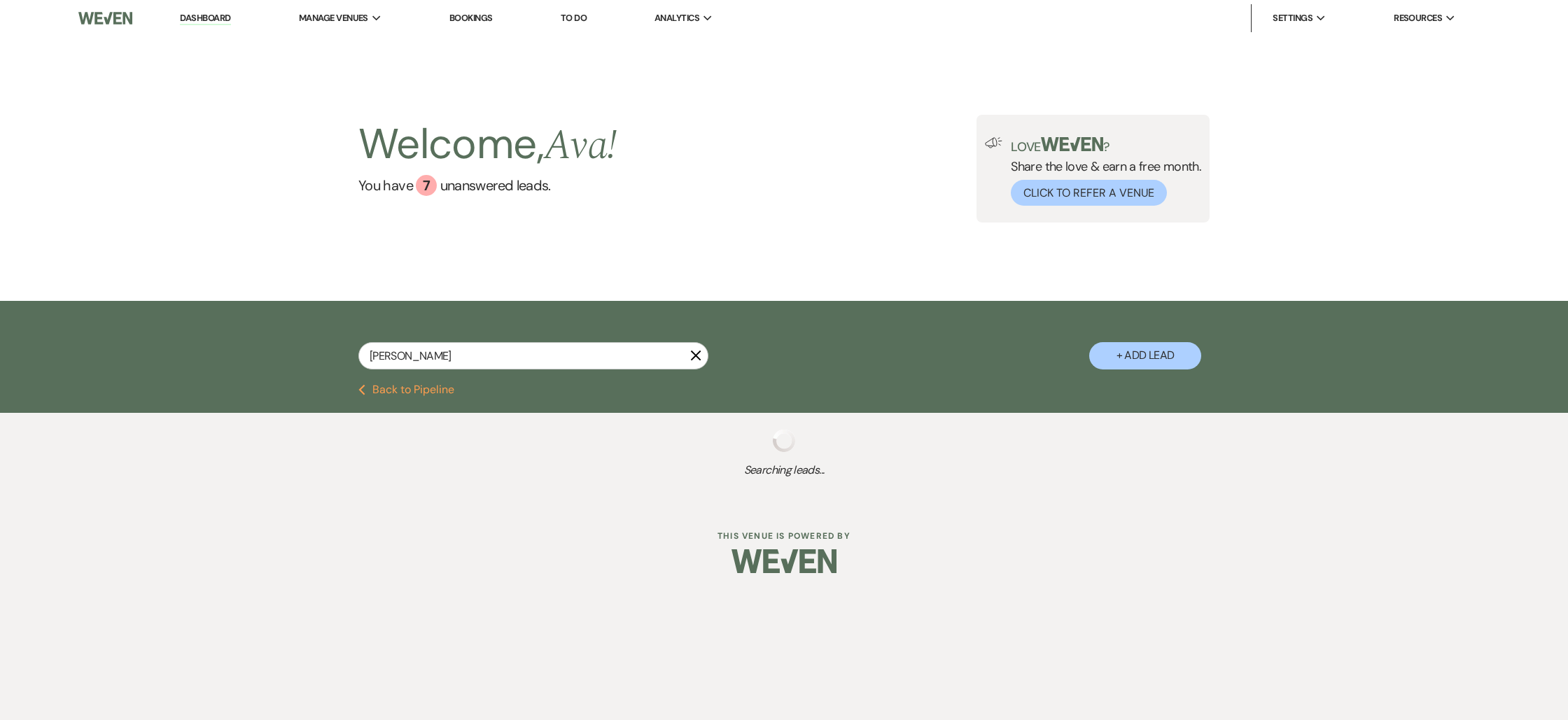
select select "5"
select select "8"
select select "4"
select select "8"
select select "5"
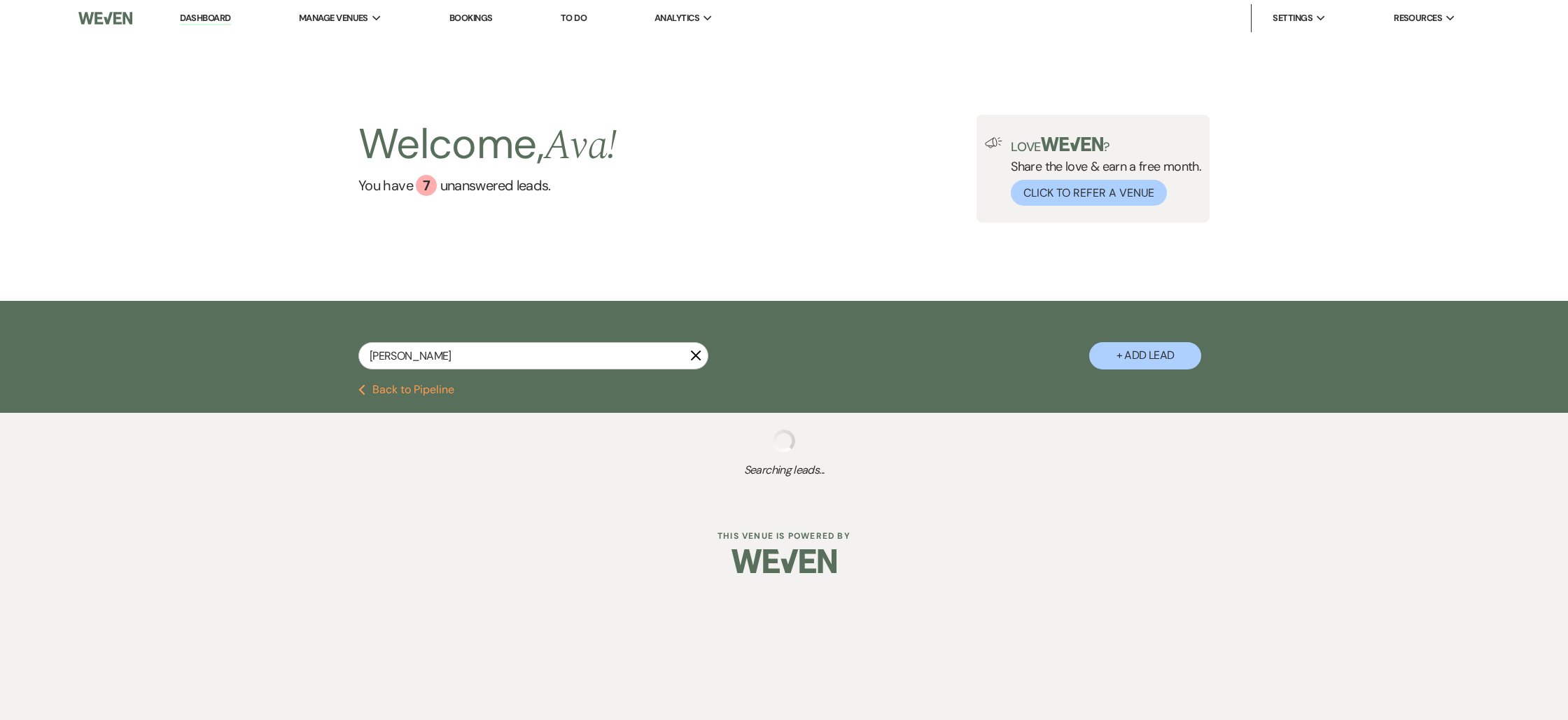
select select "8"
select select "5"
select select "8"
select select "5"
select select "8"
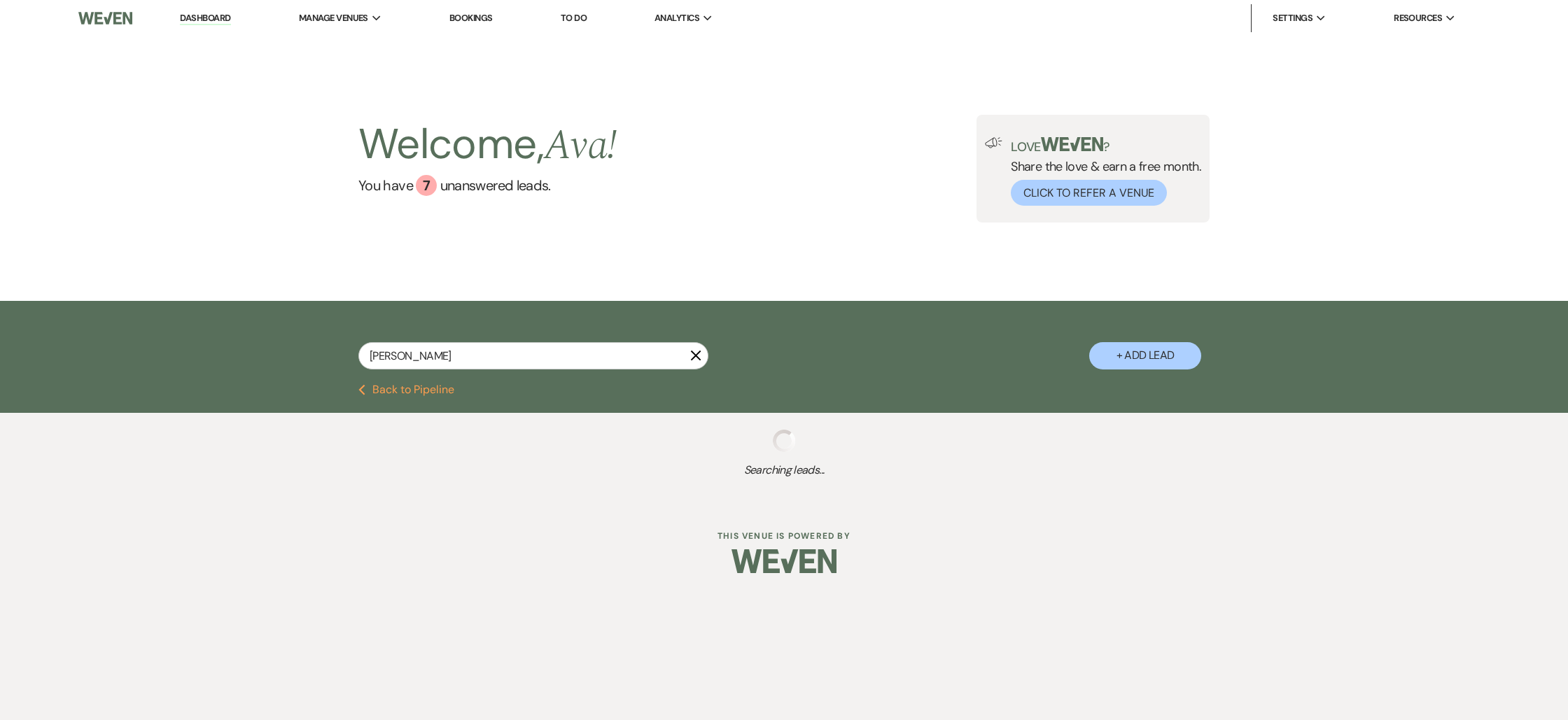
select select "5"
select select "8"
select select "7"
select select "8"
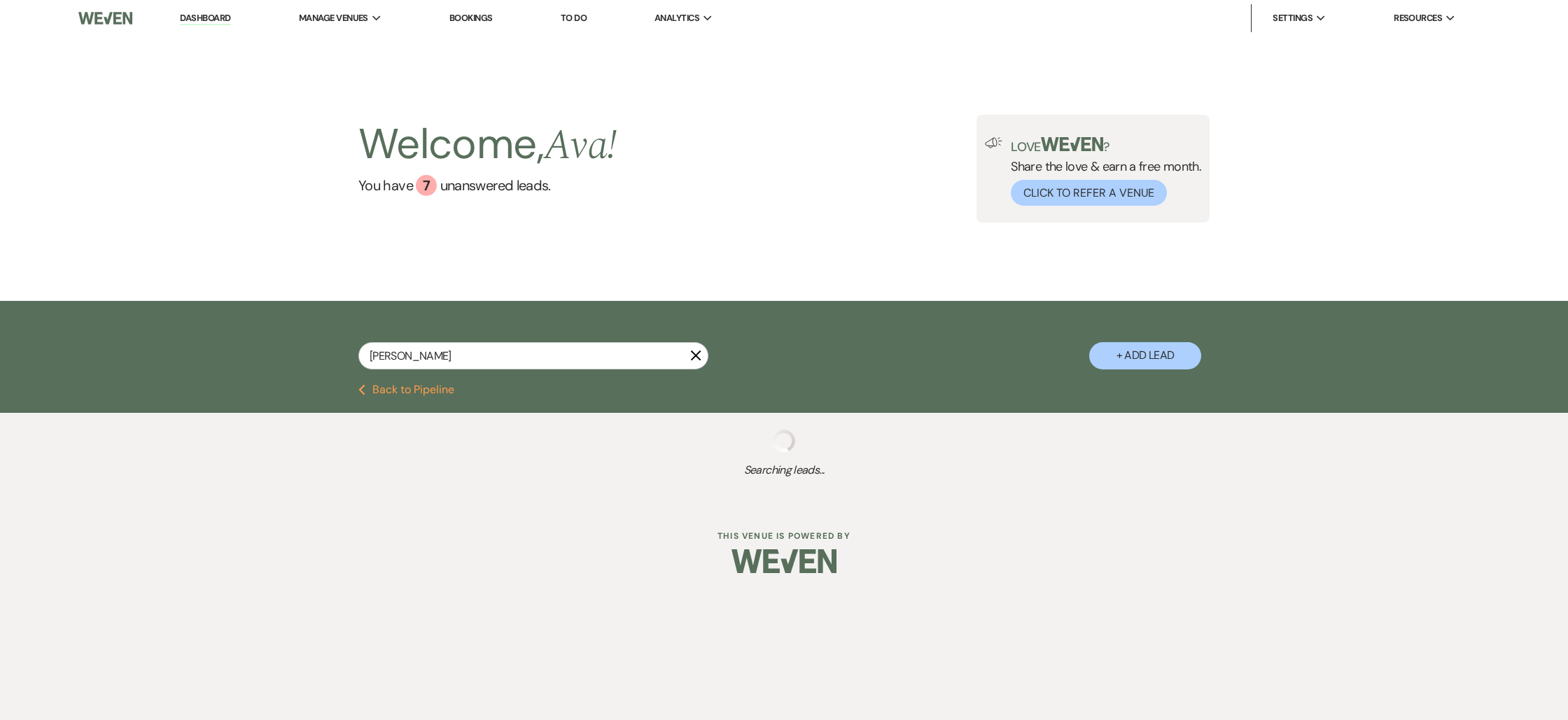
select select "2"
select select "8"
select select "11"
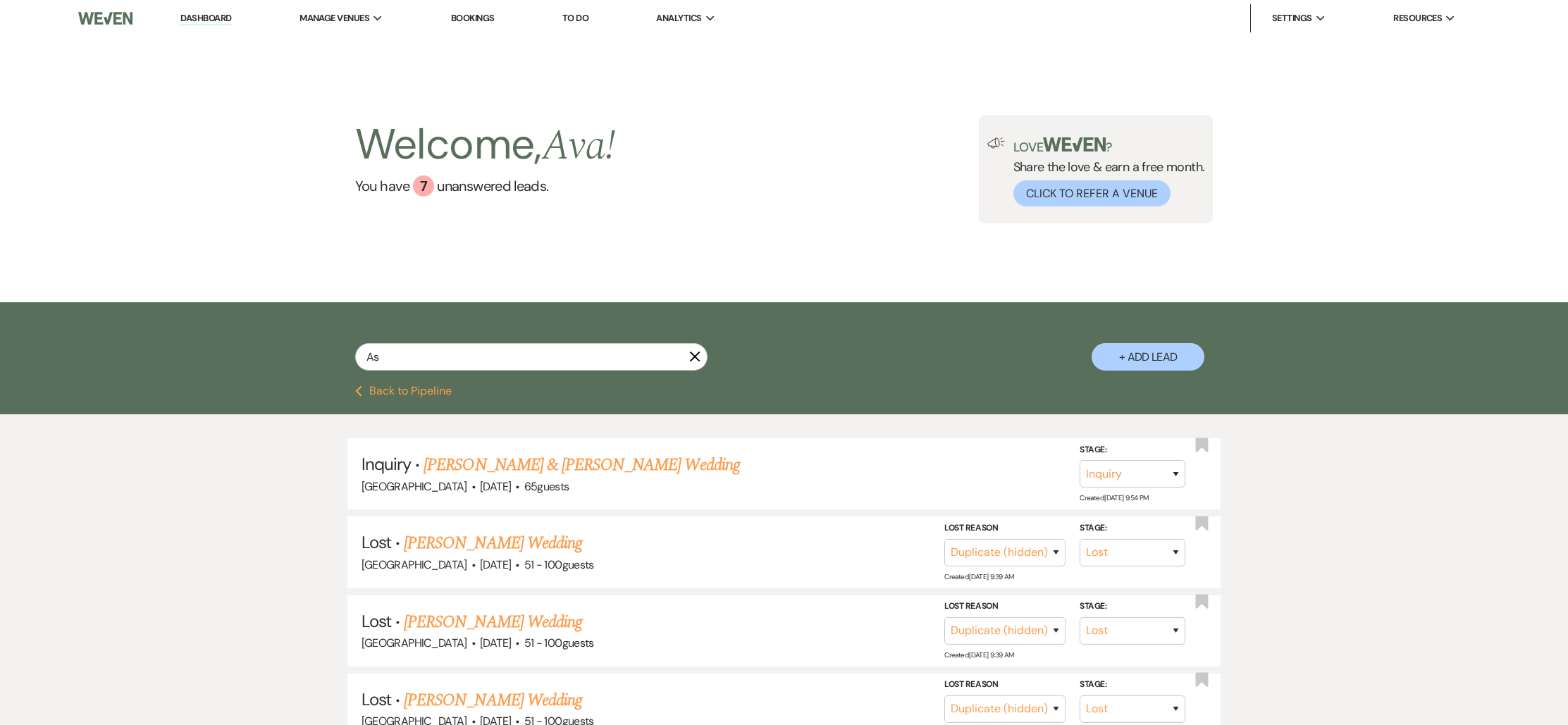
type input "A"
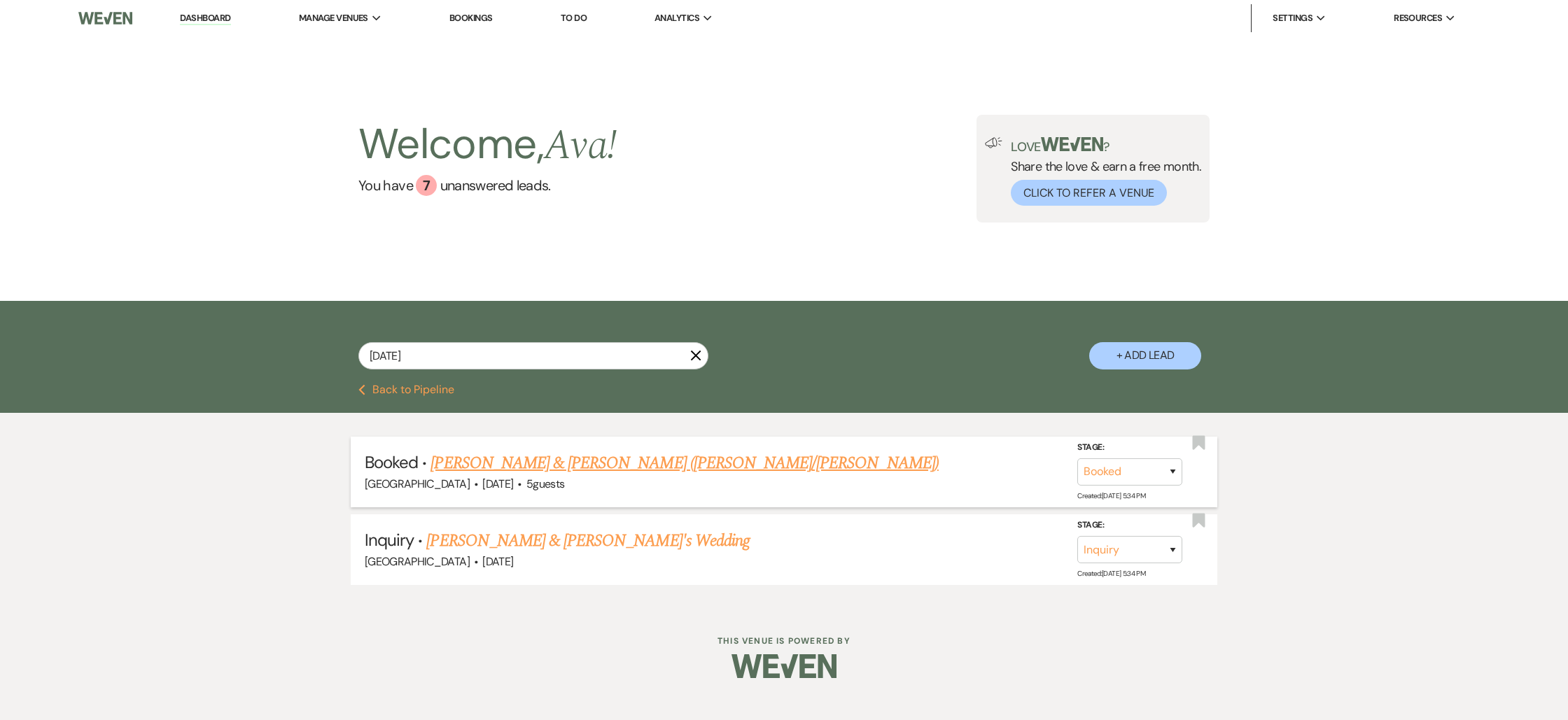
type input "[DATE]"
click at [601, 462] on link "[PERSON_NAME] & [PERSON_NAME] ([PERSON_NAME]/[PERSON_NAME])" at bounding box center [684, 463] width 508 height 25
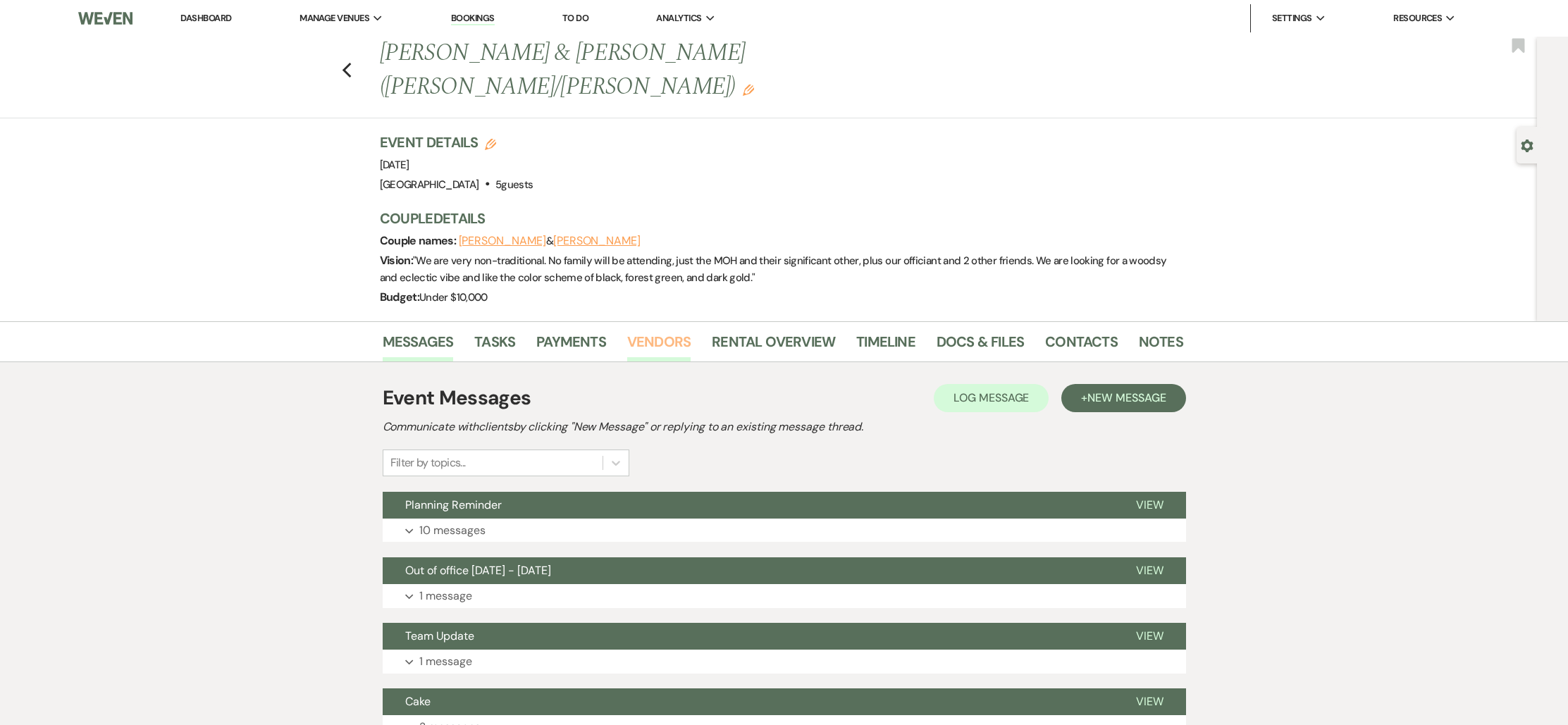
click at [679, 330] on link "Vendors" at bounding box center [659, 346] width 63 height 31
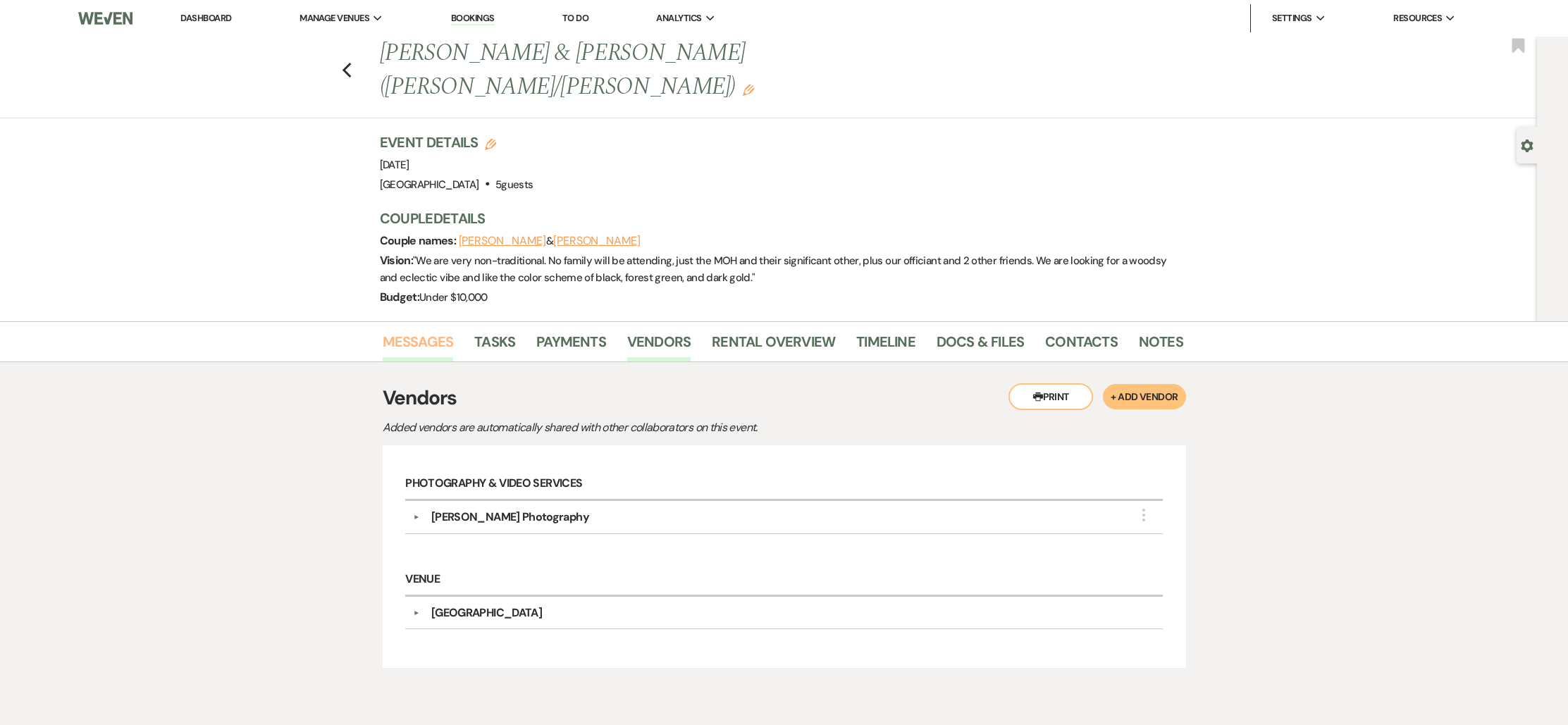
click at [406, 330] on link "Messages" at bounding box center [418, 346] width 71 height 31
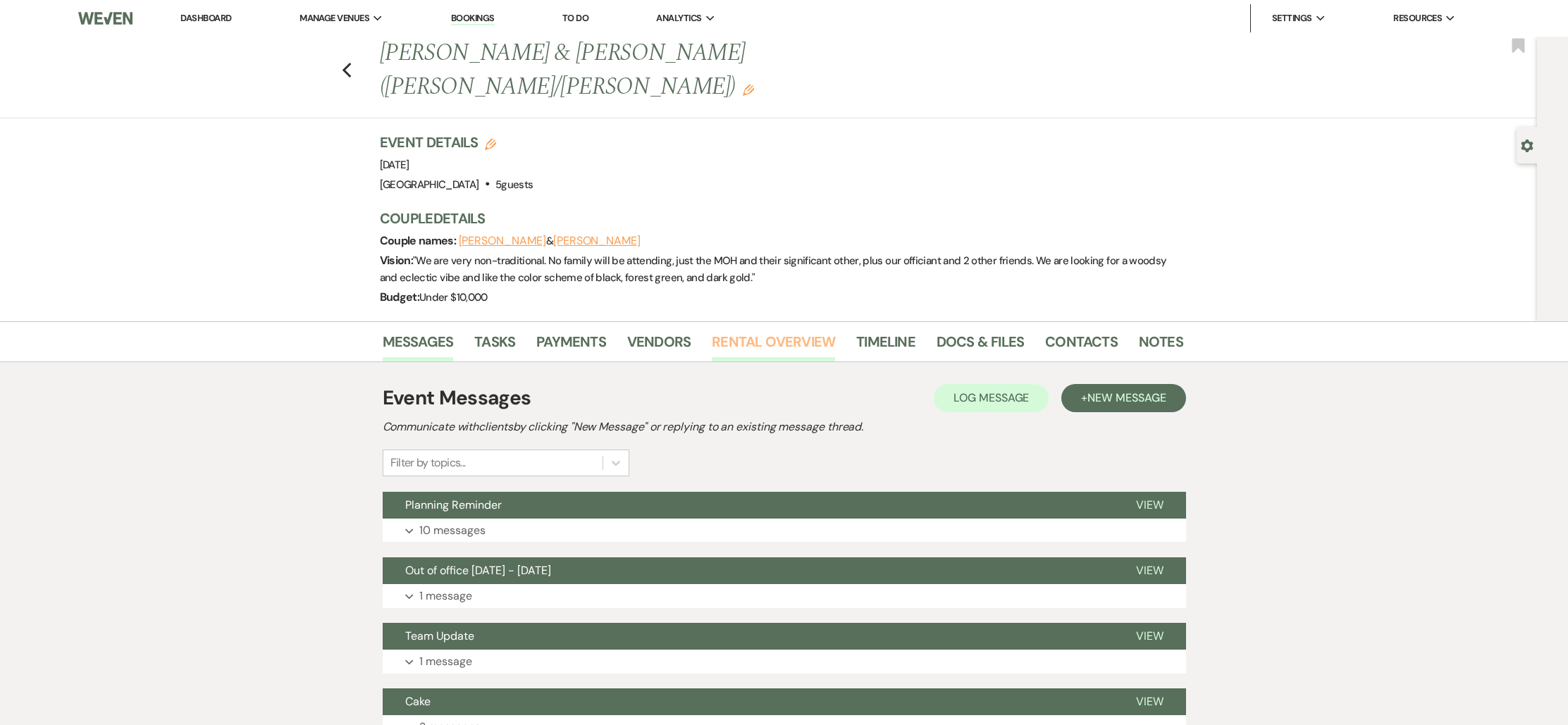
click at [774, 330] on link "Rental Overview" at bounding box center [773, 346] width 123 height 31
